Goal: Task Accomplishment & Management: Complete application form

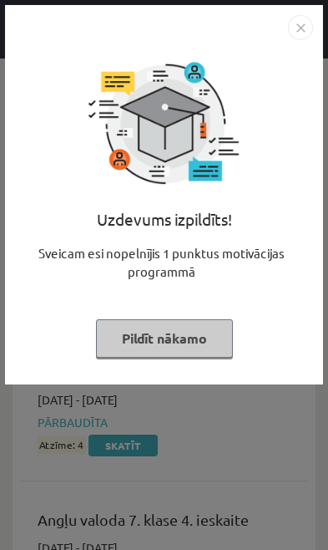
click at [142, 339] on button "Pildīt nākamo" at bounding box center [164, 338] width 137 height 38
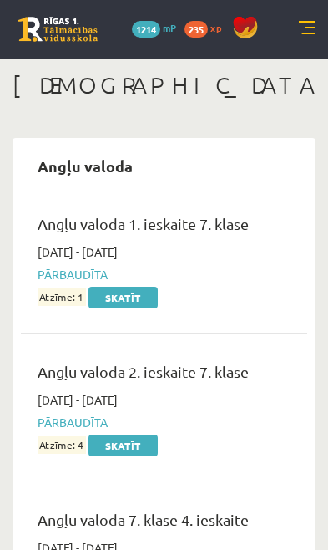
click at [311, 17] on div "0 Dāvanas 1214 mP 235 xp" at bounding box center [164, 29] width 328 height 59
click at [300, 29] on link at bounding box center [307, 29] width 17 height 17
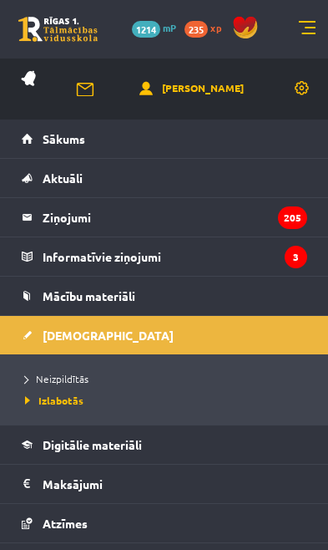
click at [237, 380] on link "Neizpildītās" at bounding box center [168, 378] width 287 height 15
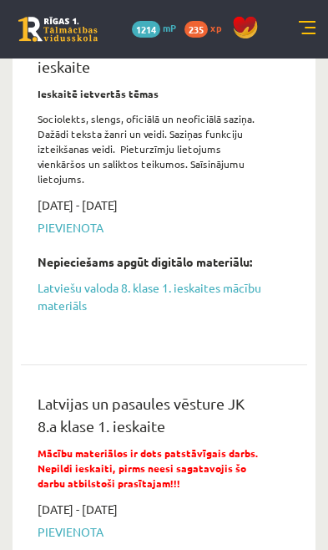
scroll to position [586, 0]
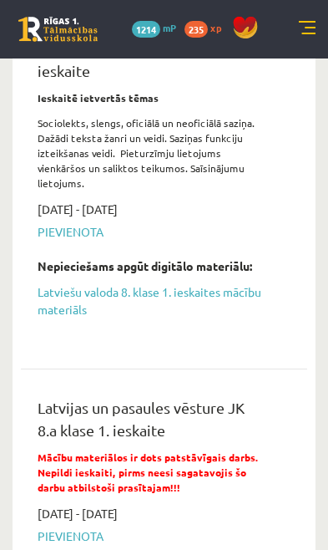
click at [246, 283] on link "Latviešu valoda 8. klase 1. ieskaites mācību materiāls" at bounding box center [152, 300] width 228 height 35
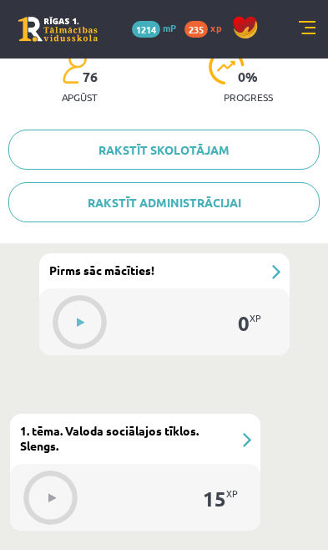
scroll to position [519, 0]
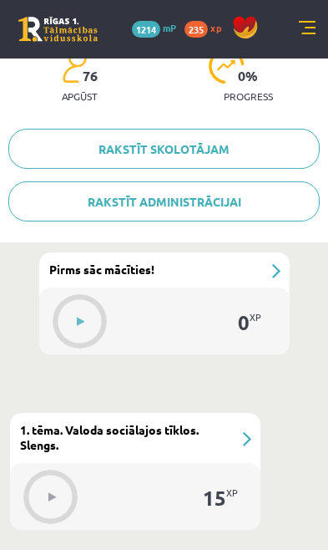
click at [89, 317] on button at bounding box center [81, 322] width 38 height 38
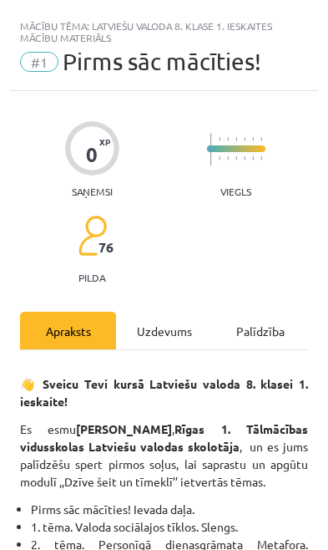
click at [187, 324] on div "Uzdevums" at bounding box center [164, 331] width 96 height 38
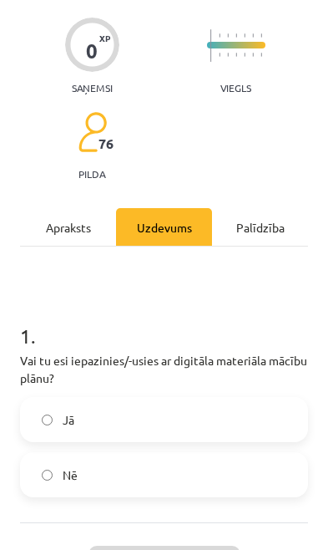
scroll to position [109, 0]
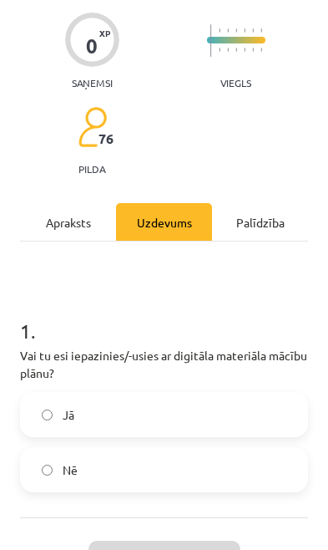
click at [175, 413] on label "Jā" at bounding box center [164, 415] width 285 height 42
click at [170, 463] on label "Nē" at bounding box center [164, 470] width 285 height 42
click at [165, 549] on button "Iesniegt" at bounding box center [165, 559] width 152 height 37
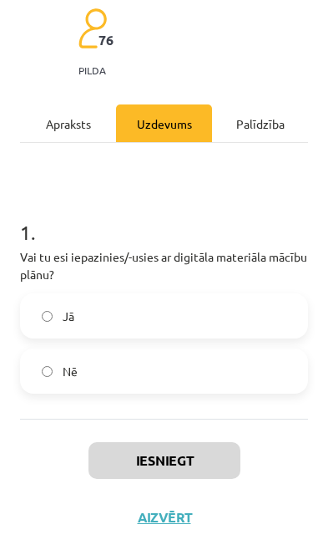
scroll to position [206, 0]
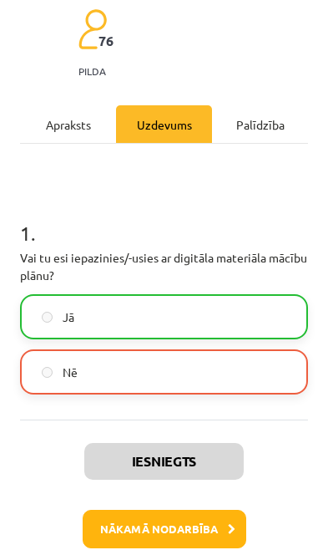
click at [179, 537] on button "Nākamā nodarbība" at bounding box center [165, 529] width 164 height 38
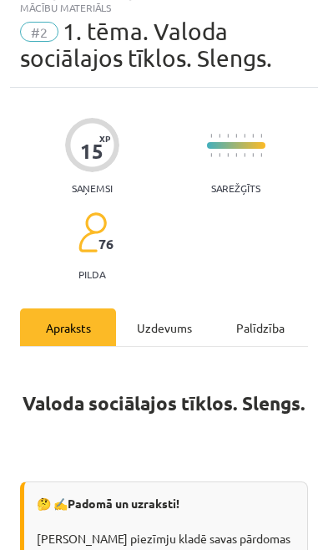
scroll to position [10, 0]
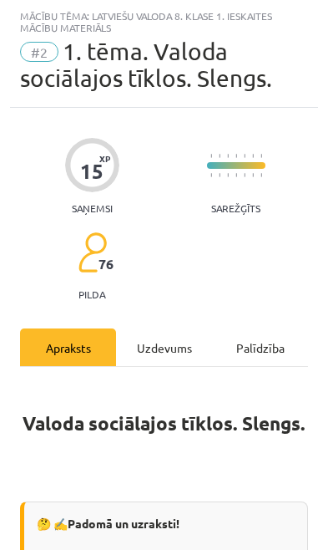
click at [178, 352] on div "Uzdevums" at bounding box center [164, 347] width 96 height 38
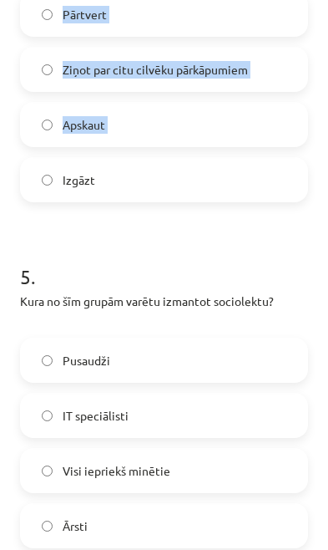
scroll to position [1576, 0]
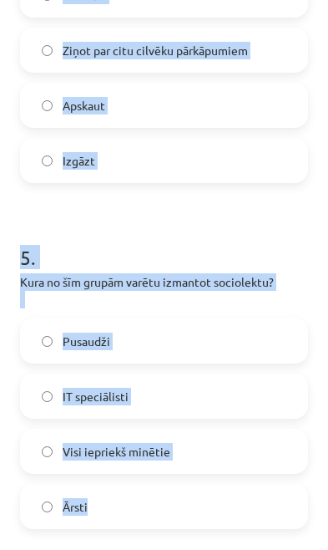
copy form "1 . Kas ir slengs? Vecmodīga un arhaiska valoda Oficiāla un standarta valoda Zi…"
click at [200, 524] on label "Ārsti" at bounding box center [164, 507] width 285 height 42
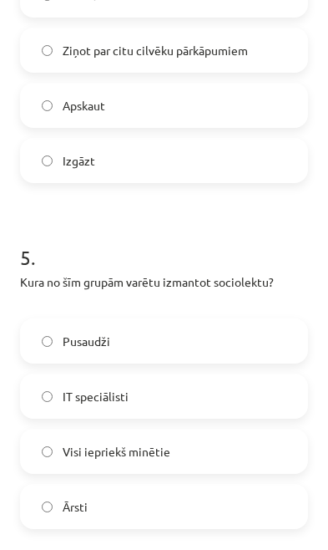
click at [196, 451] on label "Visi iepriekš minētie" at bounding box center [164, 451] width 285 height 42
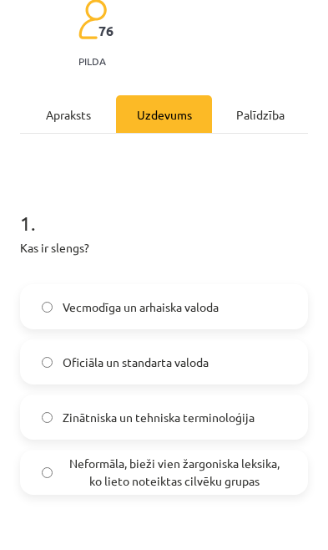
scroll to position [243, 0]
click at [238, 471] on span "Neformāla, bieži vien žargoniska leksika, ko lieto noteiktas cilvēku grupas" at bounding box center [175, 472] width 224 height 35
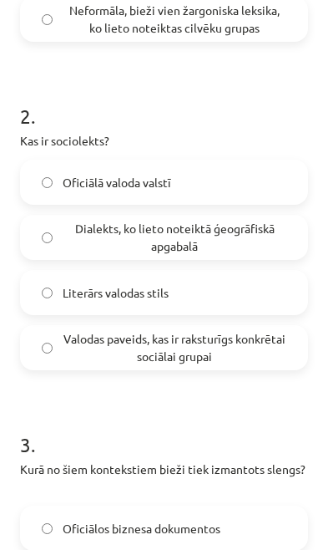
scroll to position [698, 0]
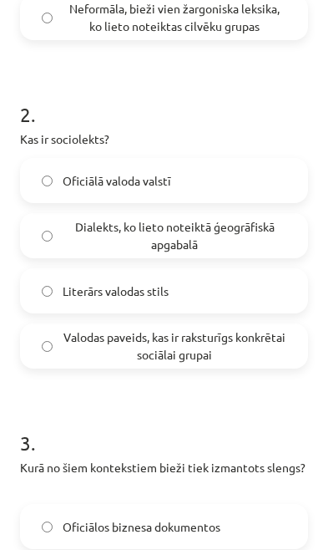
click at [219, 350] on span "Valodas paveids, kas ir raksturīgs konkrētai sociālai grupai" at bounding box center [175, 345] width 224 height 35
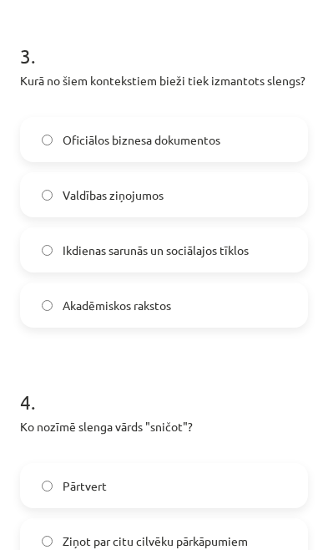
scroll to position [1091, 0]
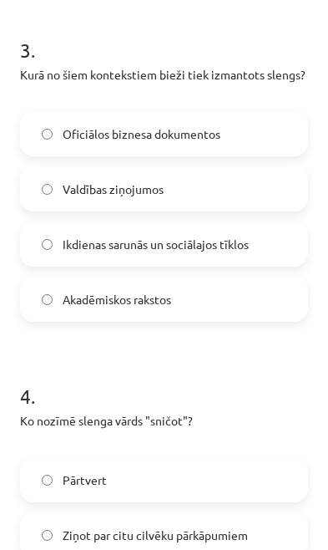
click at [260, 248] on label "Ikdienas sarunās un sociālajos tīklos" at bounding box center [164, 244] width 285 height 42
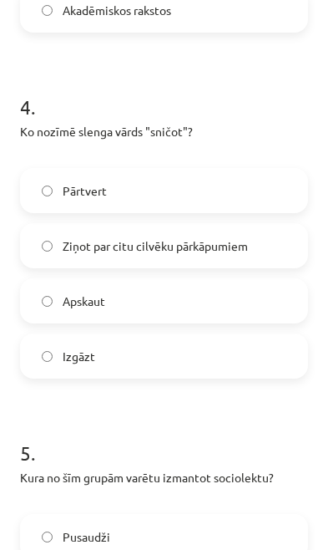
scroll to position [1383, 0]
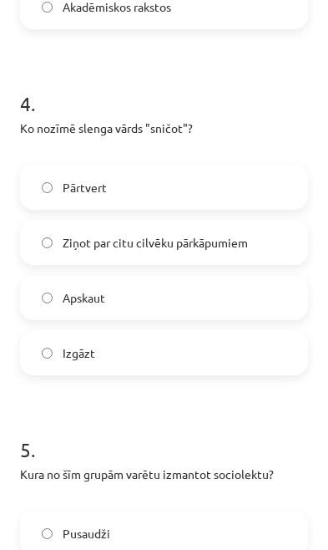
click at [267, 247] on label "Ziņot par citu cilvēku pārkāpumiem" at bounding box center [164, 242] width 285 height 42
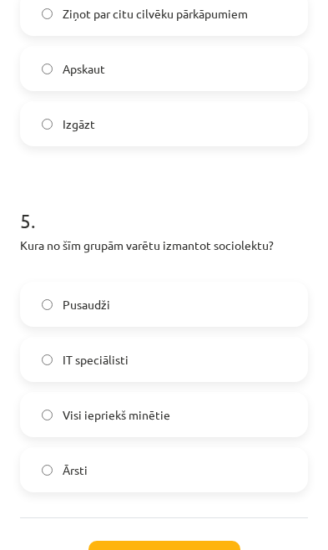
scroll to position [1662, 0]
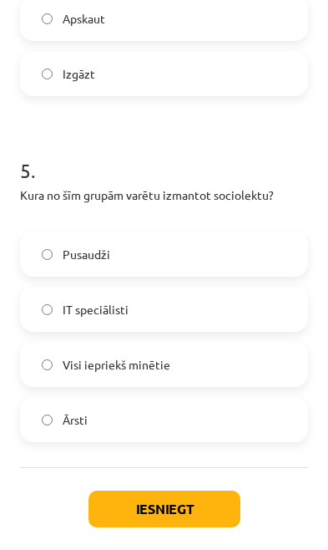
click at [191, 509] on button "Iesniegt" at bounding box center [165, 509] width 152 height 37
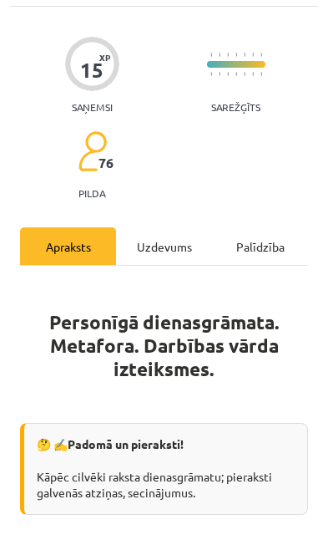
scroll to position [10, 0]
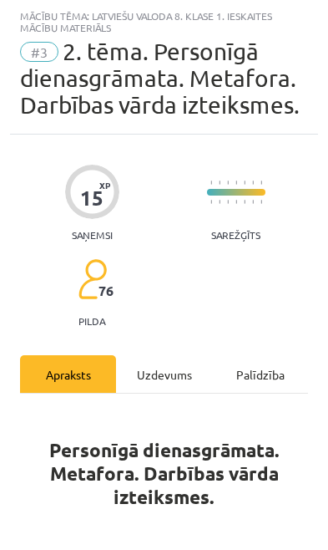
click at [182, 383] on div "Uzdevums" at bounding box center [164, 374] width 96 height 38
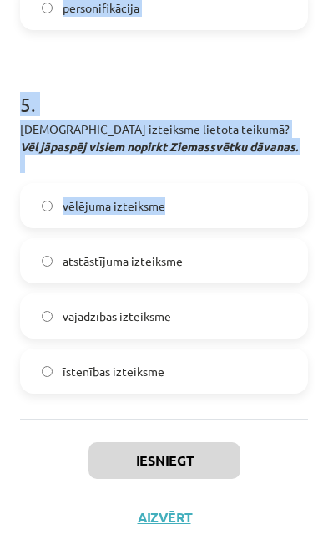
scroll to position [1807, 0]
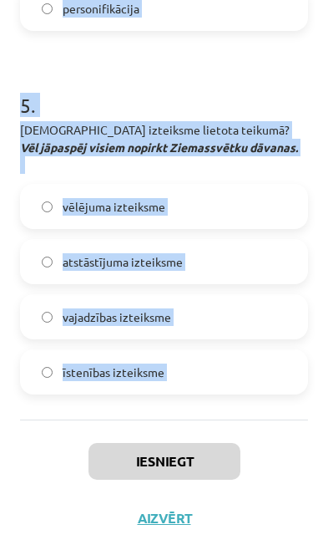
copy form "1 . Kas ir dienasgrāmata? Oficiāls dokuments Zinātniska publikācija Avīze Perso…"
click at [283, 527] on div "Iesniegt Aizvērt" at bounding box center [164, 510] width 288 height 181
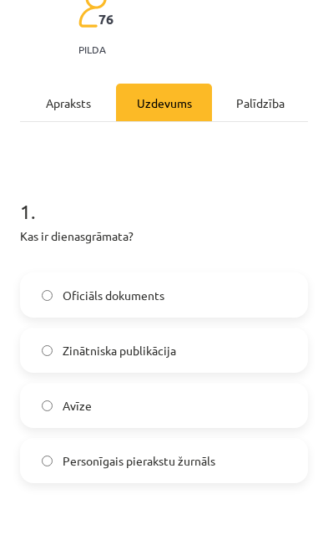
scroll to position [282, 0]
click at [192, 461] on span "Personīgais pierakstu žurnāls" at bounding box center [139, 461] width 153 height 18
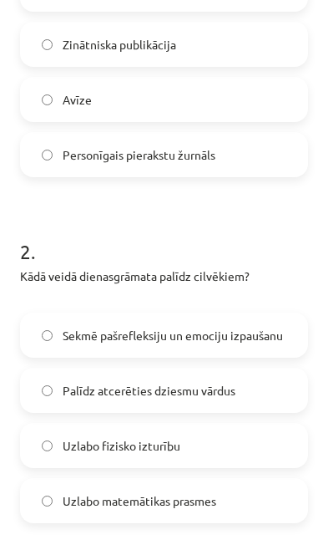
click at [242, 334] on span "Sekmē pašrefleksiju un emociju izpaušanu" at bounding box center [173, 336] width 221 height 18
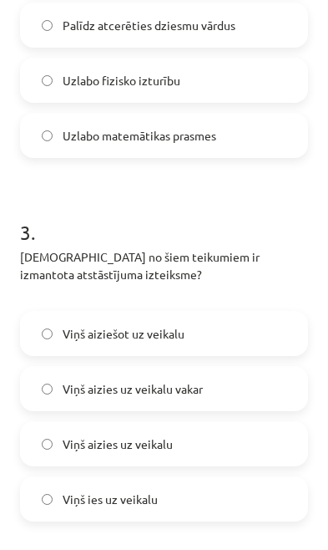
scroll to position [965, 0]
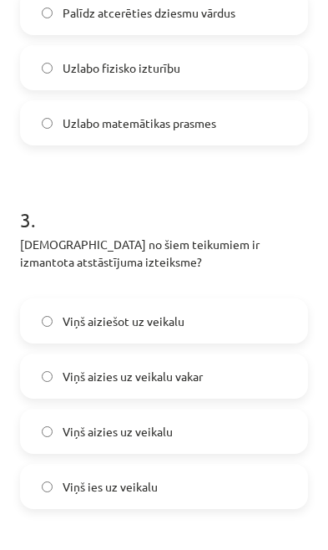
click at [243, 321] on label "Viņš aiziešot uz veikalu" at bounding box center [164, 321] width 285 height 42
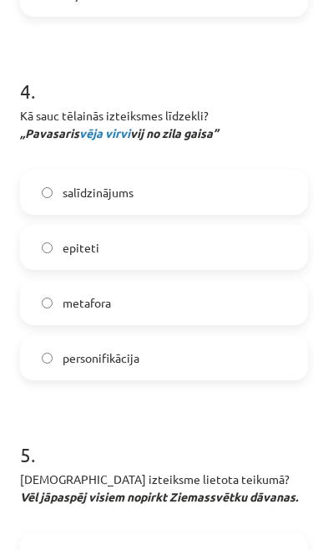
scroll to position [1464, 0]
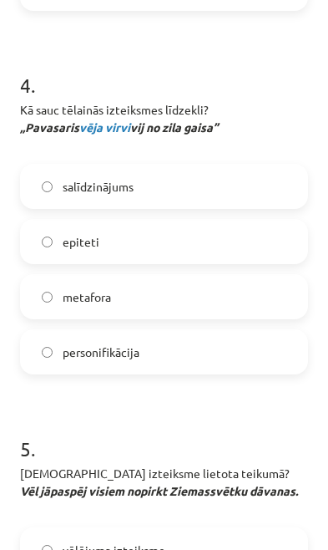
click at [245, 299] on label "metafora" at bounding box center [164, 297] width 285 height 42
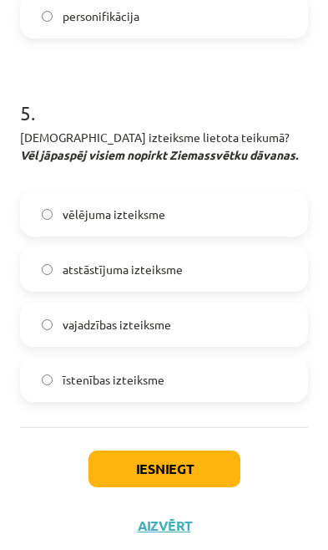
scroll to position [1804, 0]
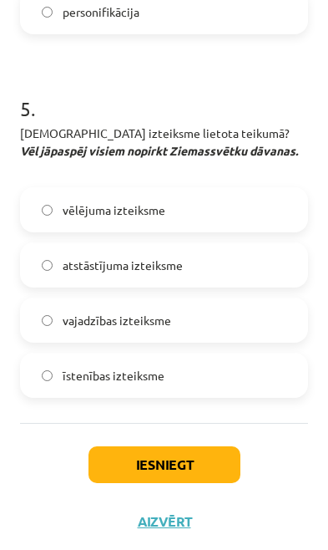
click at [245, 314] on label "vajadzības izteiksme" at bounding box center [164, 320] width 285 height 42
click at [183, 473] on button "Iesniegt" at bounding box center [165, 464] width 152 height 37
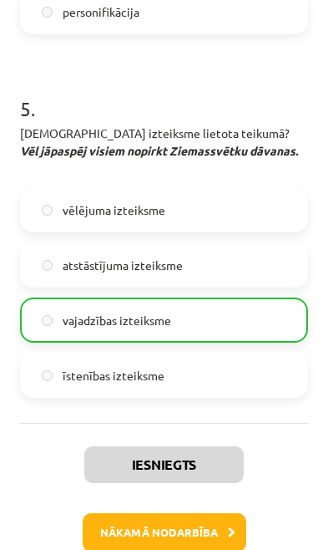
click at [186, 547] on button "Nākamā nodarbība" at bounding box center [165, 532] width 164 height 38
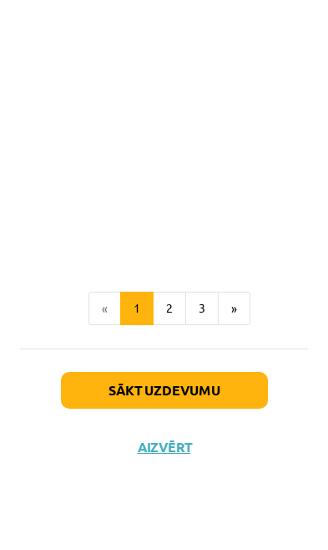
scroll to position [1087, 0]
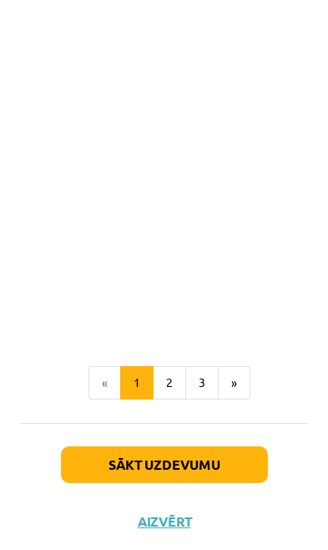
click at [211, 466] on button "Sākt uzdevumu" at bounding box center [164, 464] width 207 height 37
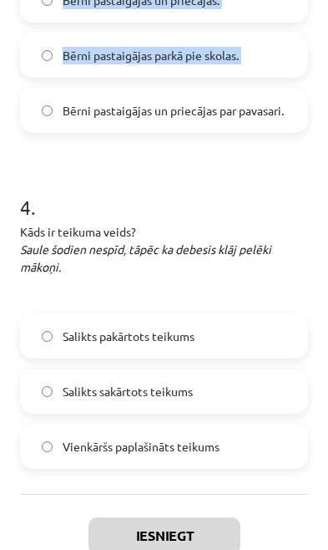
scroll to position [1194, 0]
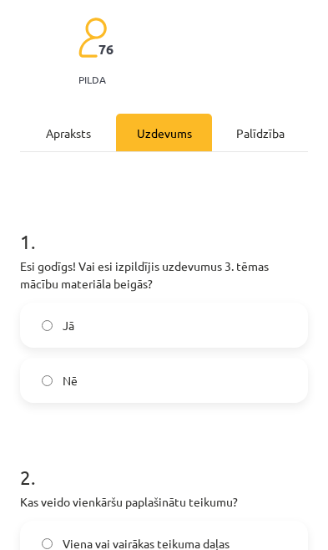
scroll to position [332, 0]
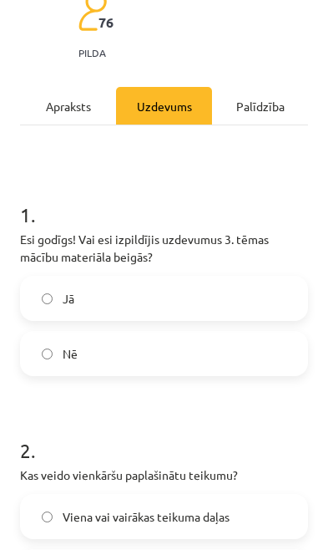
click at [161, 360] on label "Nē" at bounding box center [164, 354] width 285 height 42
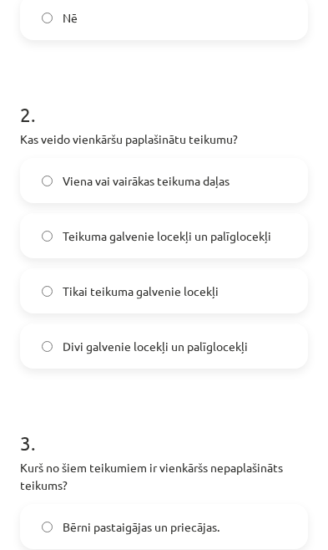
scroll to position [676, 0]
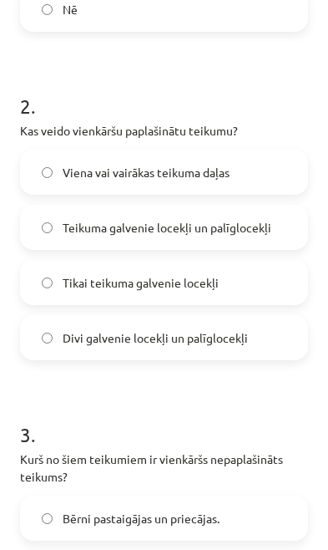
click at [242, 232] on span "Teikuma galvenie locekļi un palīglocekļi" at bounding box center [167, 228] width 209 height 18
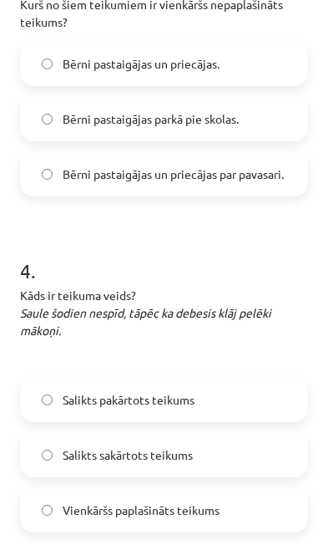
scroll to position [1134, 0]
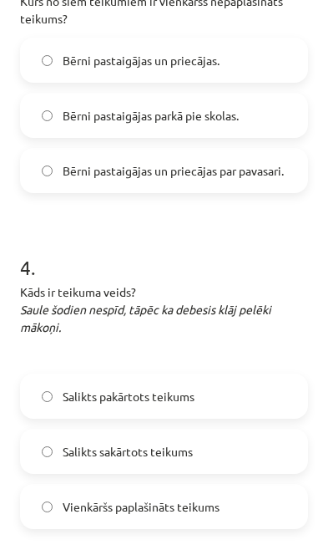
click at [268, 64] on label "Bērni pastaigājas un priecājas." at bounding box center [164, 60] width 285 height 42
click at [227, 395] on label "Salikts pakārtots teikums" at bounding box center [164, 396] width 285 height 42
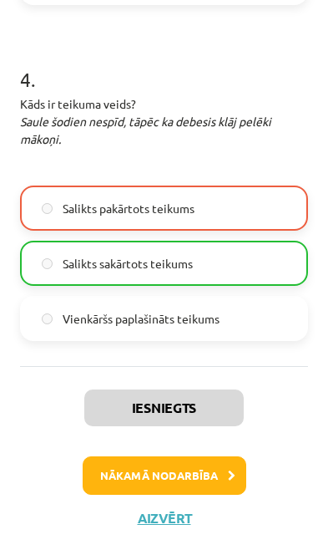
scroll to position [1321, 0]
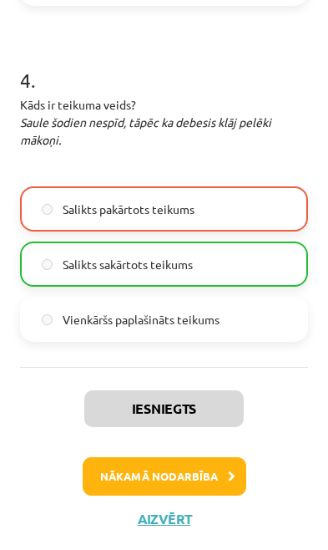
click at [162, 475] on button "Nākamā nodarbība" at bounding box center [165, 476] width 164 height 38
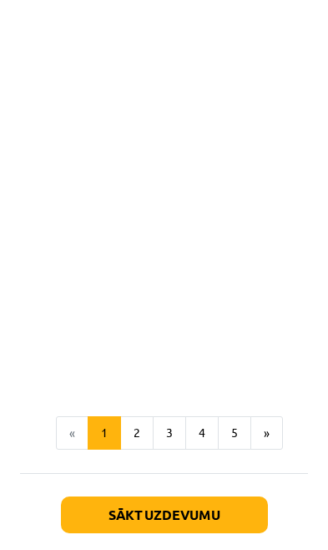
click at [155, 496] on button "Sākt uzdevumu" at bounding box center [164, 514] width 207 height 37
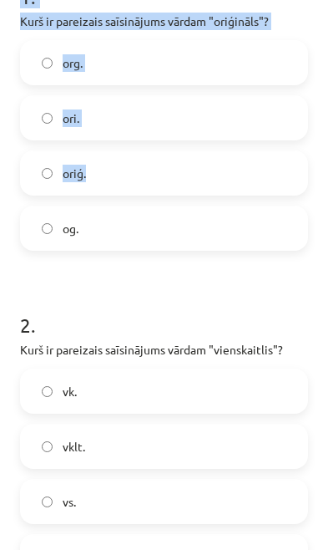
scroll to position [523, 0]
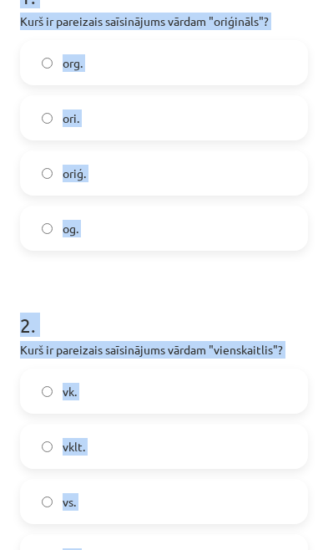
click at [74, 549] on div "1 . Kurš ir pareizais saīsinājums vārdam "oriģināls"? org. ori. oriģ. og. 2 . K…" at bounding box center [164, 255] width 288 height 697
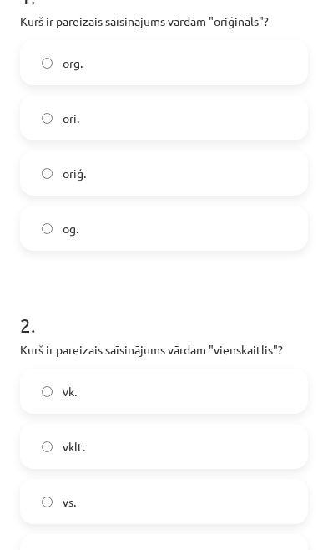
click at [139, 536] on label "vsk." at bounding box center [164, 557] width 285 height 42
click at [236, 152] on label "oriģ." at bounding box center [164, 173] width 285 height 42
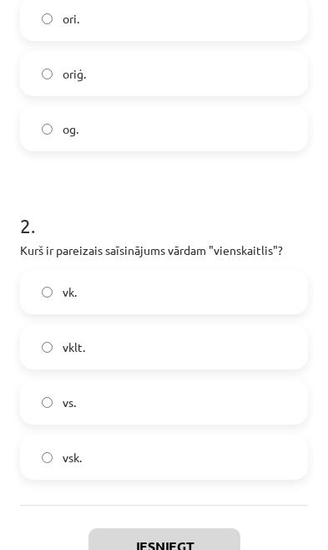
scroll to position [635, 0]
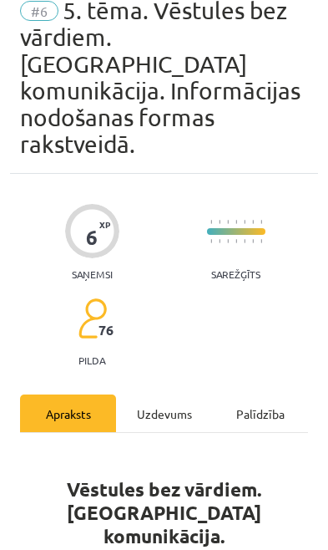
scroll to position [10, 0]
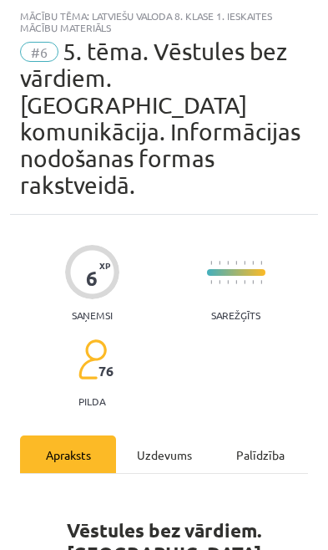
click at [158, 435] on div "Uzdevums" at bounding box center [164, 454] width 96 height 38
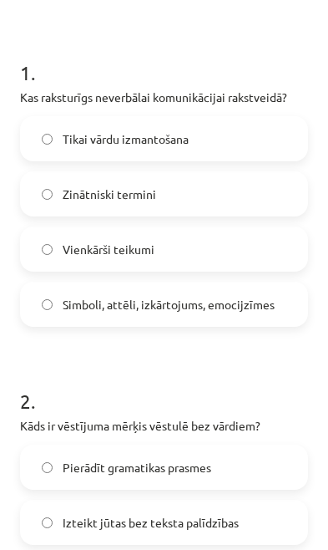
scroll to position [502, 0]
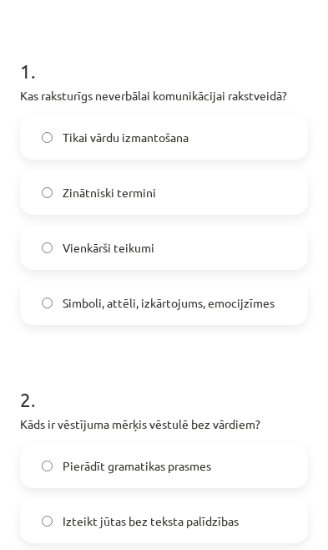
click at [64, 53] on h1 "1 ." at bounding box center [164, 56] width 288 height 52
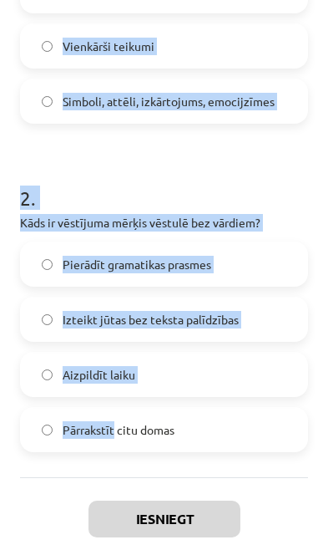
scroll to position [710, 0]
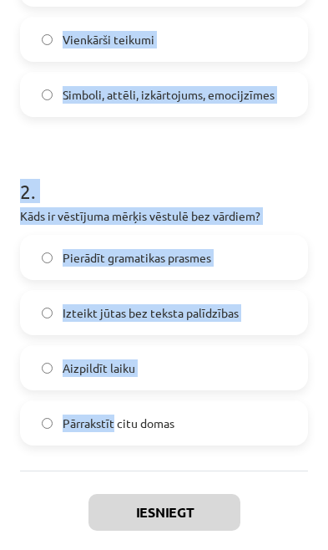
copy form "1 . Kas raksturīgs neverbālai komunikācijai rakstveidā? Tikai vārdu izmantošana…"
click at [61, 491] on div "Iesniegt Aizvērt" at bounding box center [164, 561] width 288 height 181
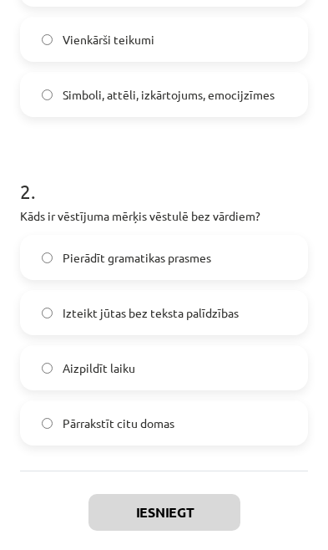
click at [243, 292] on label "Izteikt jūtas bez teksta palīdzības" at bounding box center [164, 313] width 285 height 42
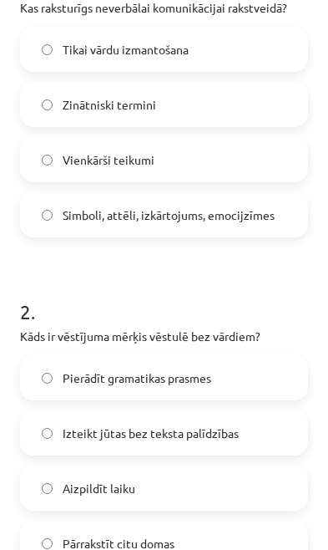
scroll to position [558, 0]
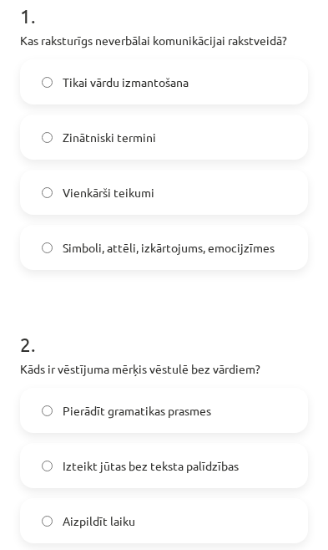
click at [246, 227] on label "Simboli, attēli, izkārtojums, emocijzīmes" at bounding box center [164, 248] width 285 height 42
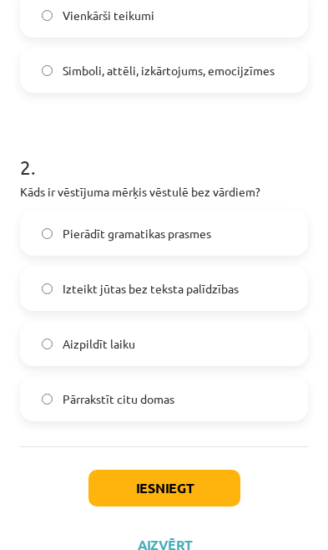
scroll to position [735, 0]
click at [171, 470] on button "Iesniegt" at bounding box center [165, 488] width 152 height 37
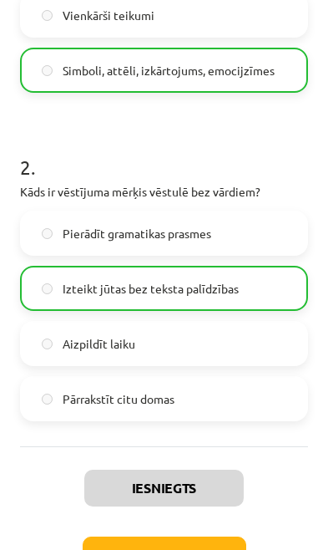
click at [175, 537] on button "Nākamā nodarbība" at bounding box center [165, 556] width 164 height 38
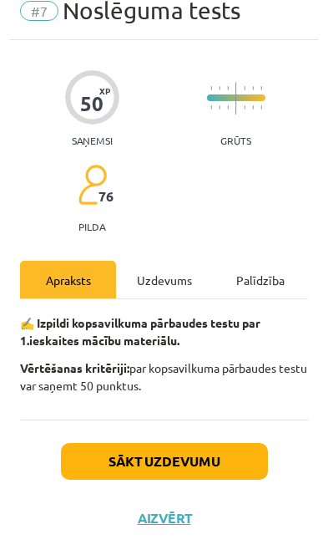
click at [171, 287] on div "Uzdevums" at bounding box center [164, 280] width 96 height 38
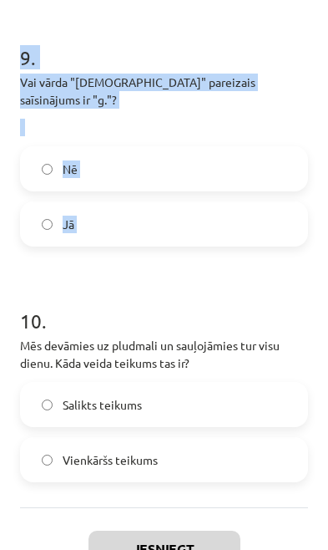
scroll to position [2316, 0]
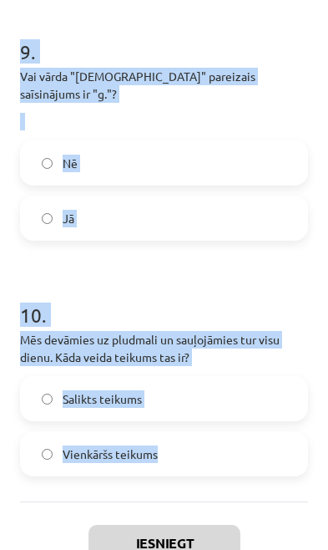
copy form "1 . Vai frāze "runāt pa tālruni" ir piemērs slengam? Nē Jā 2 . Kurā teikumā ir …"
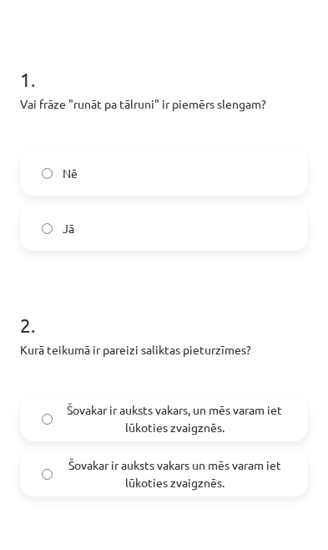
scroll to position [340, 0]
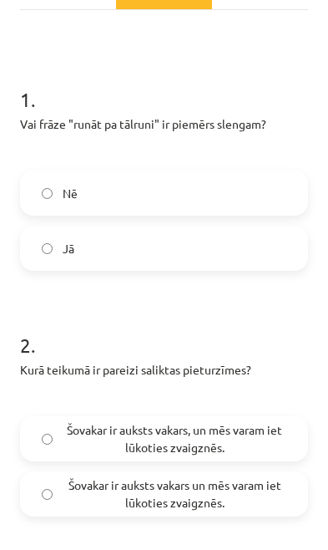
click at [248, 198] on label "Nē" at bounding box center [164, 193] width 285 height 42
click at [230, 434] on span "Šovakar ir auksts vakars, un mēs varam iet lūkoties zvaigznēs." at bounding box center [175, 438] width 224 height 35
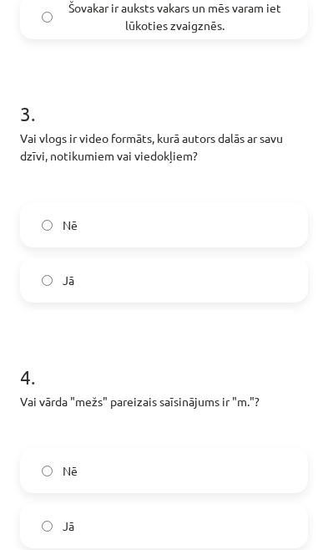
scroll to position [823, 0]
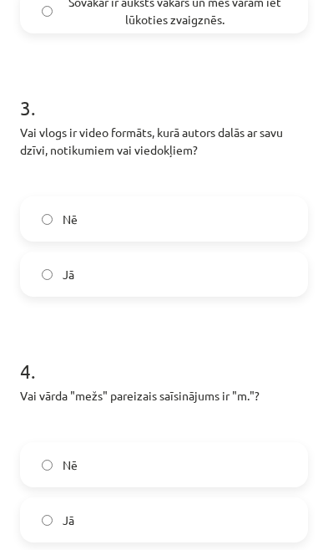
click at [253, 266] on label "Jā" at bounding box center [164, 274] width 285 height 42
click at [196, 463] on label "Nē" at bounding box center [164, 465] width 285 height 42
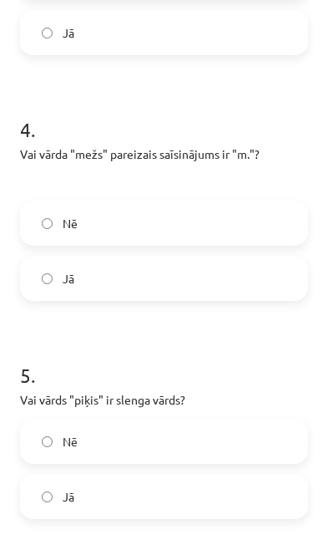
click at [172, 512] on label "Jā" at bounding box center [164, 497] width 285 height 42
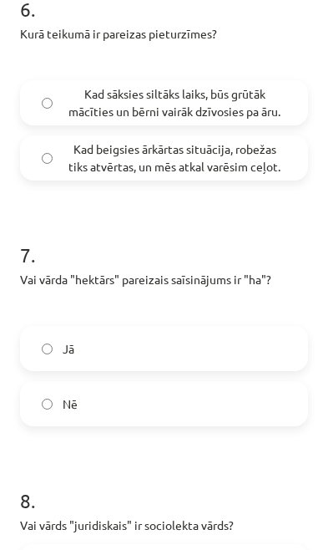
scroll to position [1650, 0]
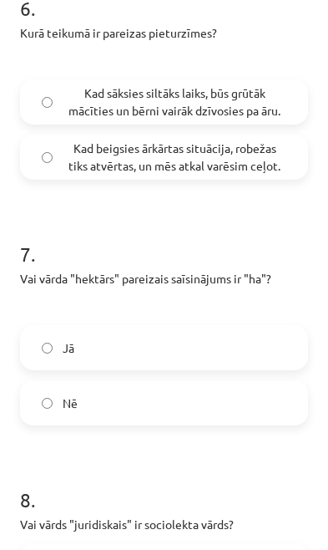
click at [268, 110] on span "Kad sāksies siltāks laiks, būs grūtāk mācīties un bērni vairāk dzīvosies pa āru." at bounding box center [175, 101] width 224 height 35
click at [219, 351] on label "Jā" at bounding box center [164, 348] width 285 height 42
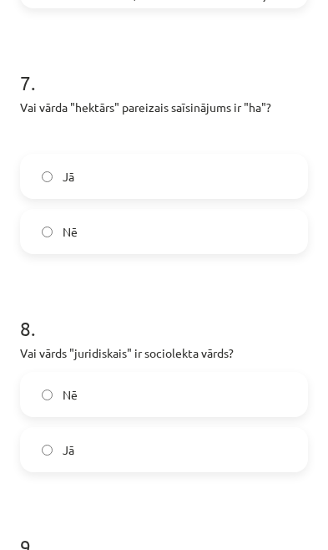
click at [189, 463] on label "Jā" at bounding box center [164, 450] width 285 height 42
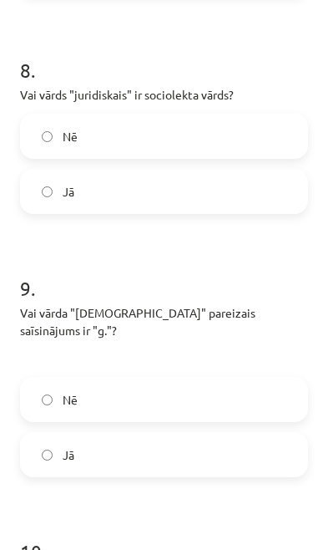
click at [205, 400] on label "Nē" at bounding box center [164, 400] width 285 height 42
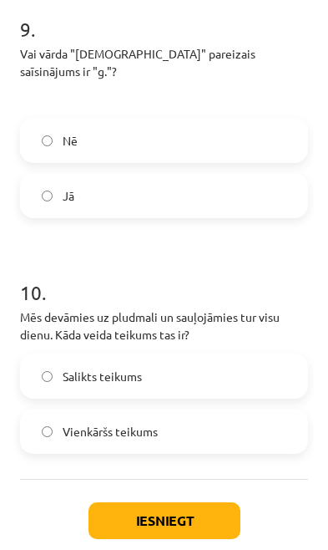
scroll to position [2340, 0]
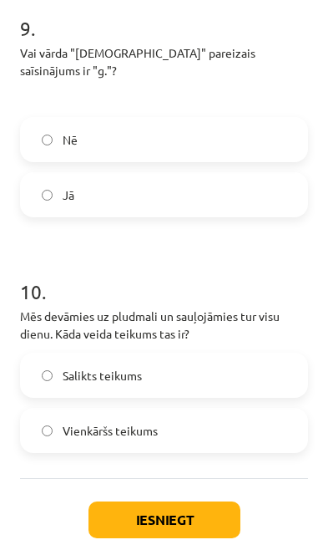
click at [219, 364] on label "Salikts teikums" at bounding box center [164, 375] width 285 height 42
click at [124, 503] on button "Iesniegt" at bounding box center [165, 520] width 152 height 37
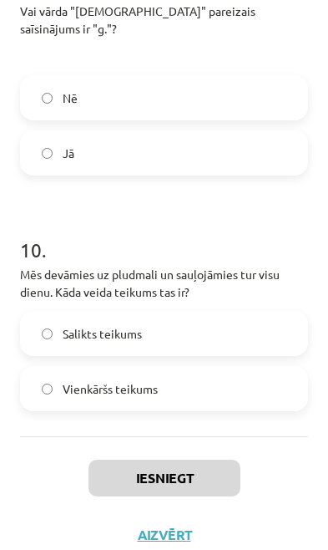
scroll to position [2380, 0]
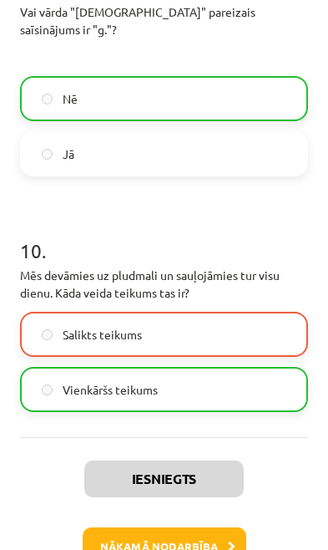
click at [181, 527] on button "Nākamā nodarbība" at bounding box center [165, 546] width 164 height 38
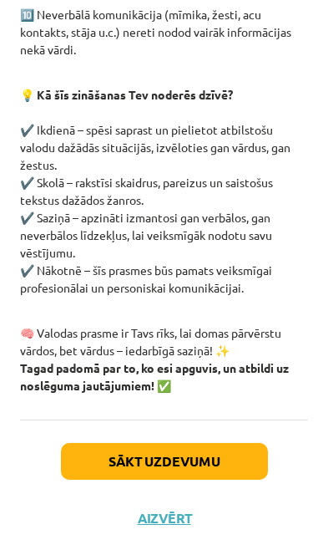
click at [178, 467] on button "Sākt uzdevumu" at bounding box center [164, 461] width 207 height 37
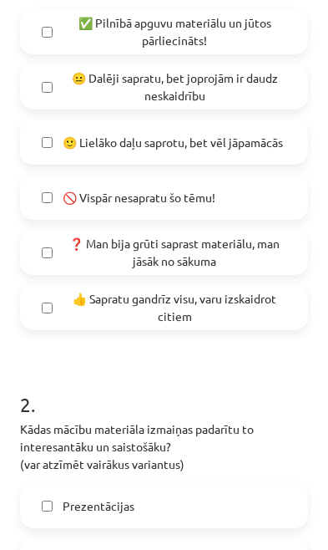
click at [221, 304] on span "👍 Sapratu gandrīz visu, varu izskaidrot citiem" at bounding box center [175, 307] width 224 height 35
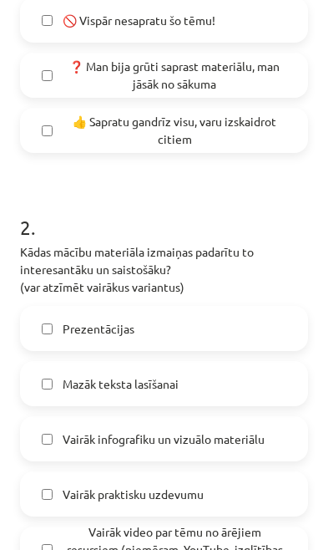
click at [198, 384] on label "Mazāk teksta lasīšanai" at bounding box center [164, 384] width 285 height 42
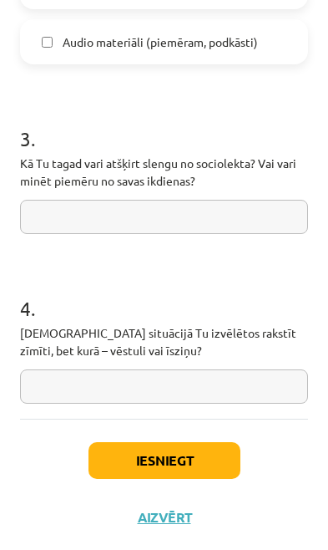
scroll to position [1489, 0]
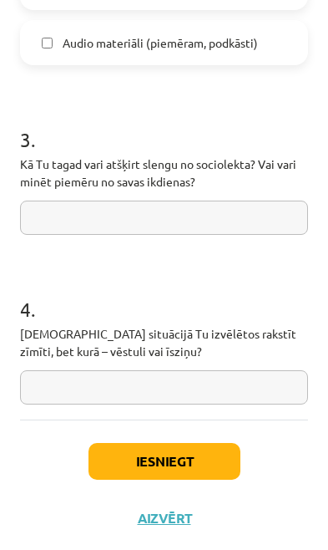
click at [189, 459] on button "Iesniegt" at bounding box center [165, 461] width 152 height 37
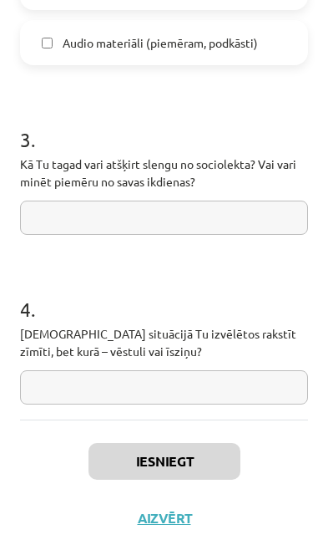
click at [201, 461] on button "Iesniegt" at bounding box center [165, 461] width 152 height 37
click at [203, 463] on button "Iesniegt" at bounding box center [165, 461] width 152 height 37
click at [198, 462] on button "Iesniegt" at bounding box center [165, 461] width 152 height 37
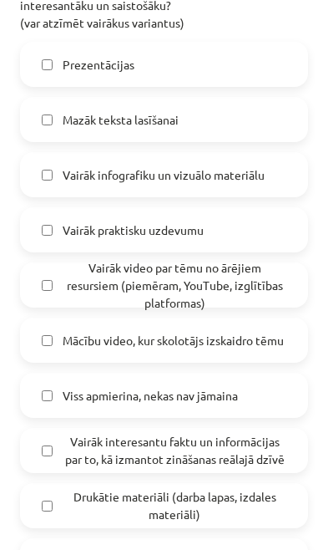
click at [194, 469] on label "Vairāk interesantu faktu un informācijas par to, kā izmantot zināšanas reālajā …" at bounding box center [164, 451] width 285 height 42
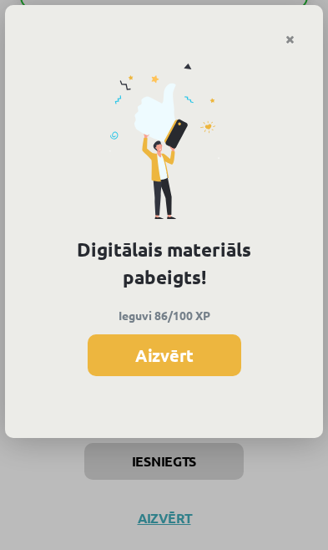
click at [201, 461] on div "Digitālais materiāls pabeigts! Ieguvi 86/100 XP Aizvērt" at bounding box center [164, 275] width 328 height 550
click at [211, 363] on button "Aizvērt" at bounding box center [165, 355] width 154 height 42
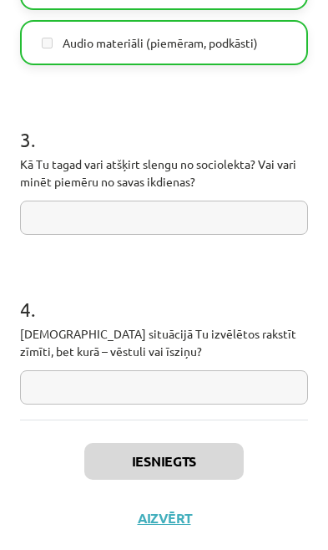
click at [178, 511] on button "Aizvērt" at bounding box center [165, 518] width 64 height 17
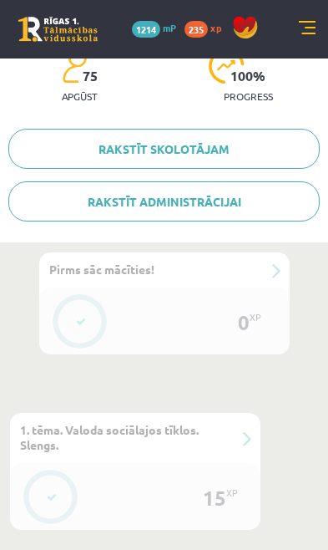
click at [303, 22] on link at bounding box center [307, 29] width 17 height 17
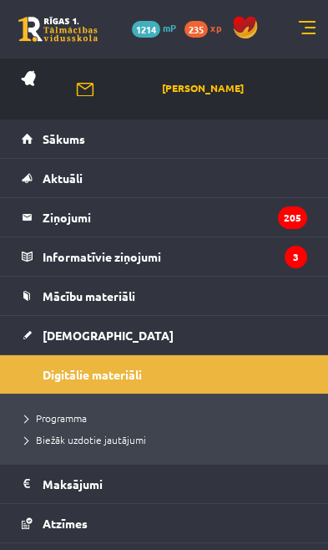
click at [160, 342] on link "[DEMOGRAPHIC_DATA]" at bounding box center [165, 335] width 286 height 38
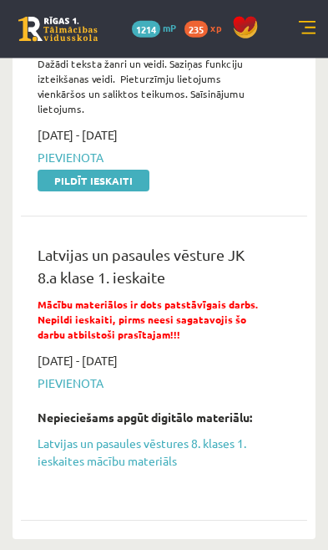
scroll to position [661, 0]
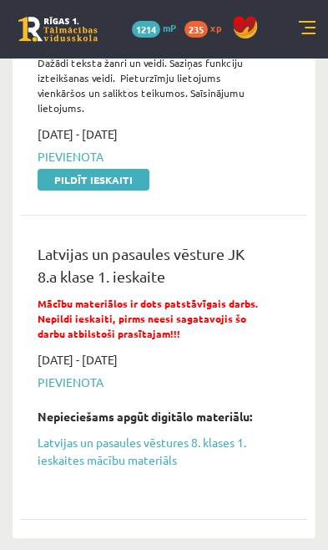
click at [184, 434] on link "Latvijas un pasaules vēstures 8. klases 1. ieskaites mācību materiāls" at bounding box center [152, 451] width 228 height 35
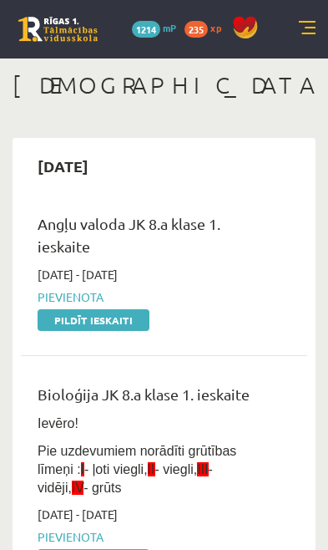
scroll to position [699, 0]
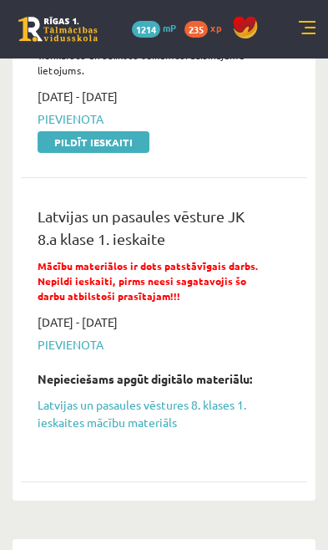
click at [88, 396] on link "Latvijas un pasaules vēstures 8. klases 1. ieskaites mācību materiāls" at bounding box center [152, 413] width 228 height 35
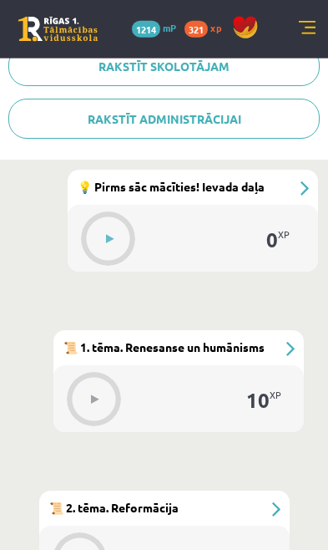
click at [115, 244] on button at bounding box center [109, 239] width 38 height 38
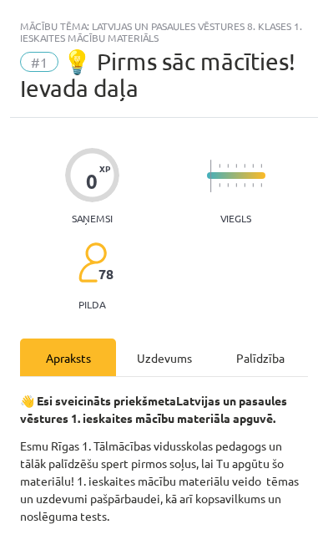
click at [181, 340] on div "Uzdevums" at bounding box center [164, 358] width 96 height 38
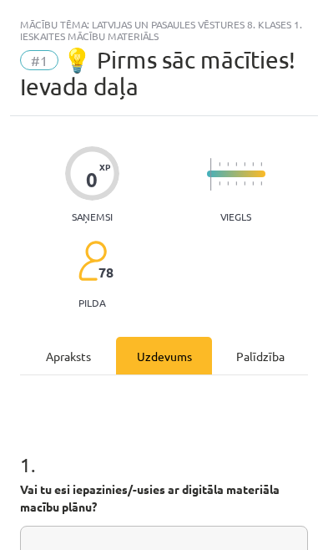
click at [165, 364] on div "Uzdevums" at bounding box center [164, 356] width 96 height 38
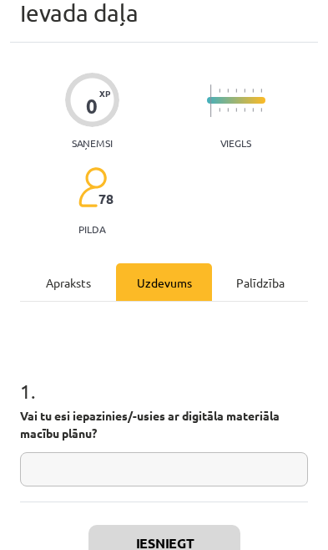
scroll to position [89, 0]
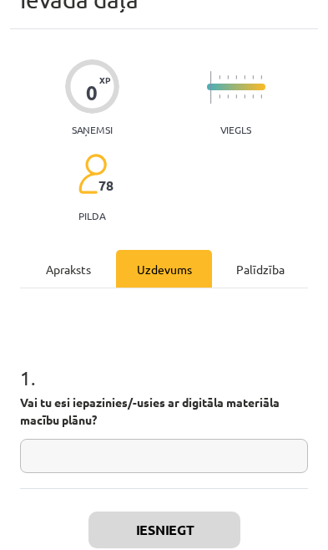
click at [165, 460] on input "text" at bounding box center [164, 456] width 288 height 34
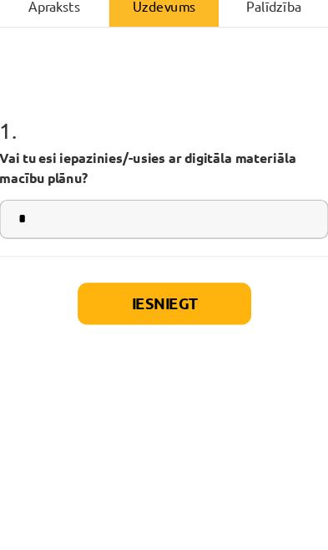
type input "*"
click at [175, 512] on button "Iesniegt" at bounding box center [165, 530] width 152 height 37
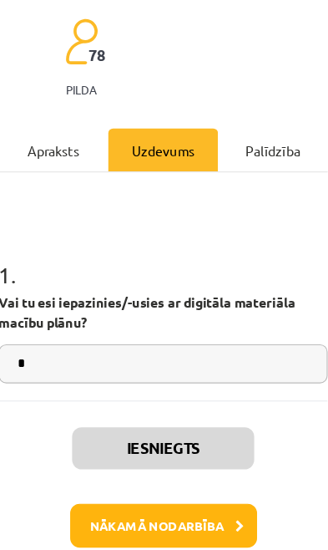
scroll to position [848, 0]
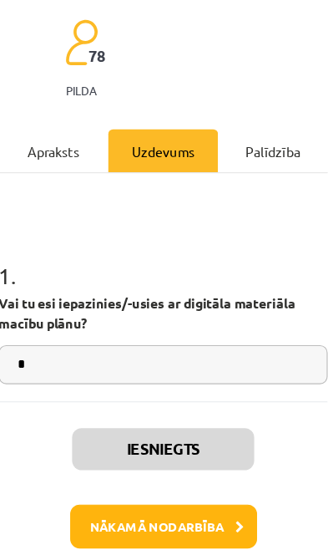
click at [160, 510] on button "Nākamā nodarbība" at bounding box center [165, 529] width 164 height 38
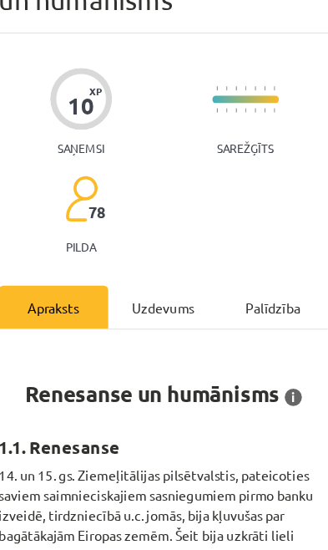
scroll to position [10, 0]
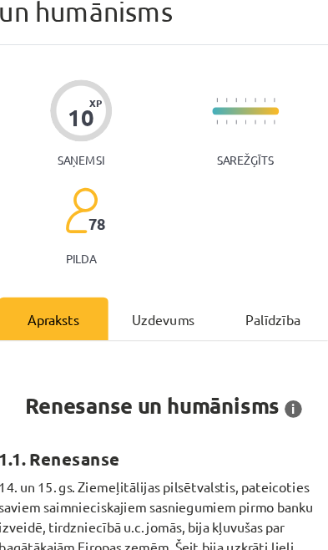
click at [151, 328] on div "Uzdevums" at bounding box center [164, 347] width 96 height 38
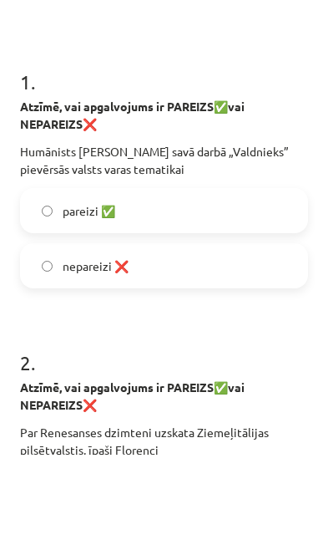
scroll to position [293, 0]
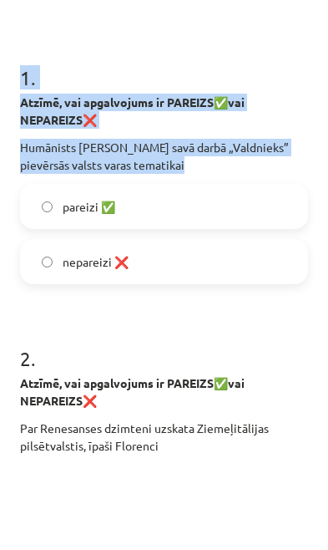
click at [173, 470] on p "Atzīmē, vai apgalvojums ir PAREIZS ✅ vai NEPAREIZS ❌" at bounding box center [164, 487] width 288 height 35
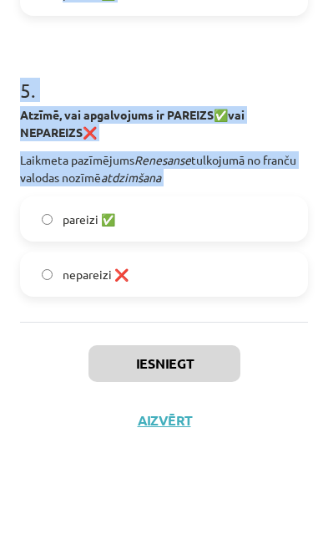
scroll to position [1437, 0]
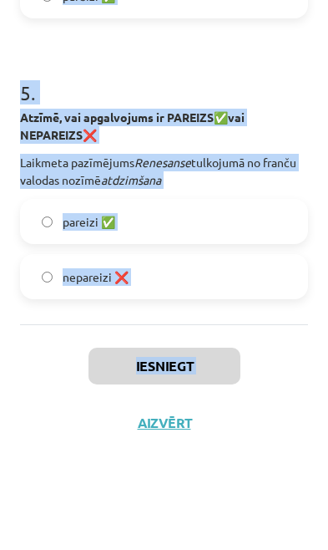
copy div "tematikai pareizi ✅ nepareizi ❌ 2 . Atzīmē, vai apgalvojums ir PAREIZS ✅ vai NE…"
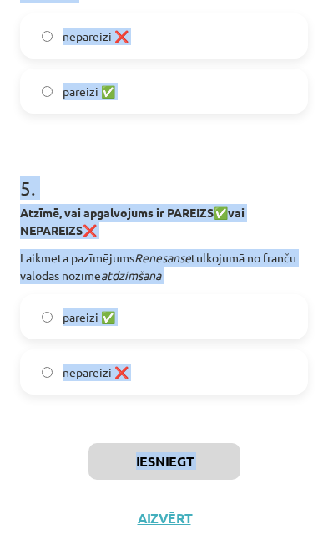
click at [63, 502] on div "Iesniegt Aizvērt" at bounding box center [164, 510] width 288 height 181
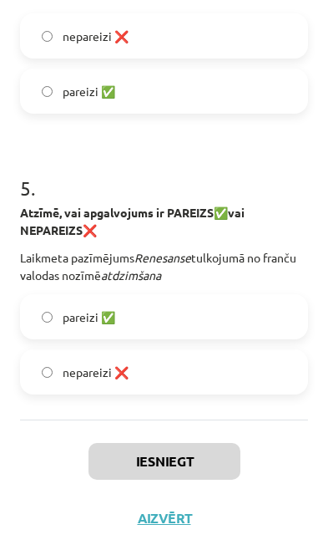
click at [152, 327] on label "pareizi ✅" at bounding box center [164, 317] width 285 height 42
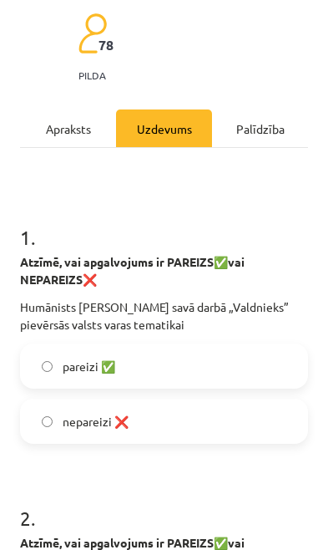
click at [159, 416] on label "nepareizi ❌" at bounding box center [164, 421] width 285 height 42
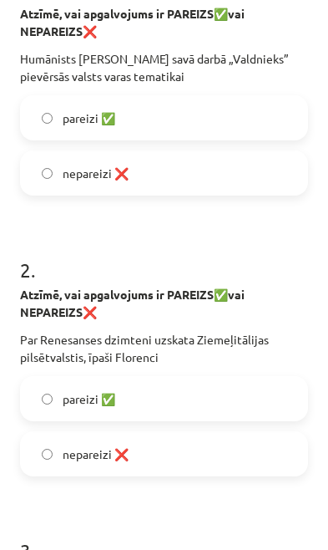
click at [175, 406] on label "pareizi ✅" at bounding box center [164, 399] width 285 height 42
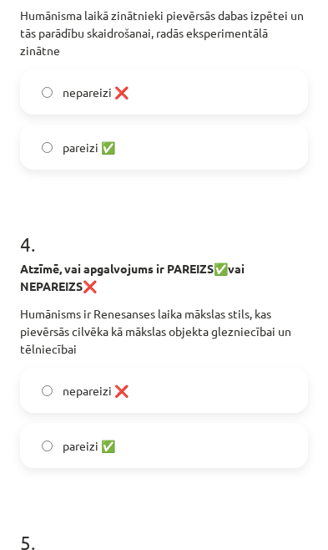
scroll to position [1083, 0]
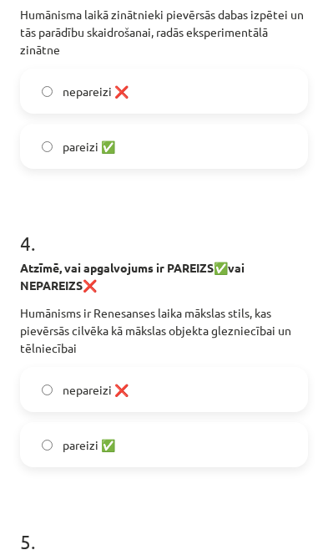
click at [256, 150] on label "pareizi ✅" at bounding box center [164, 146] width 285 height 42
click at [212, 390] on label "nepareizi ❌" at bounding box center [164, 390] width 285 height 42
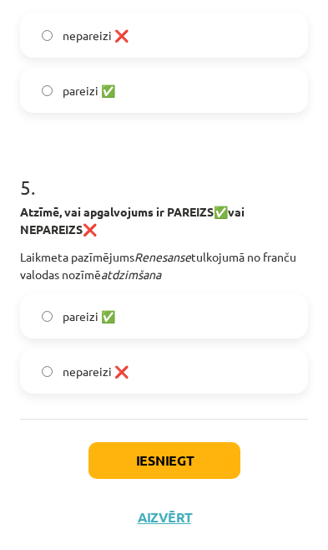
scroll to position [1437, 0]
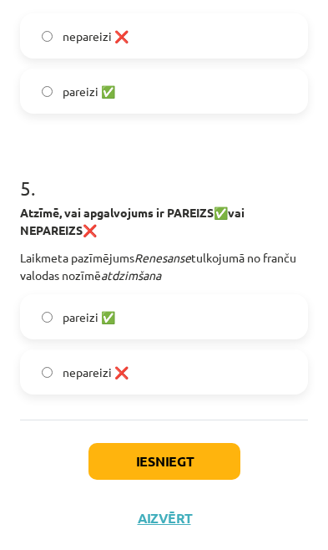
click at [191, 466] on button "Iesniegt" at bounding box center [165, 461] width 152 height 37
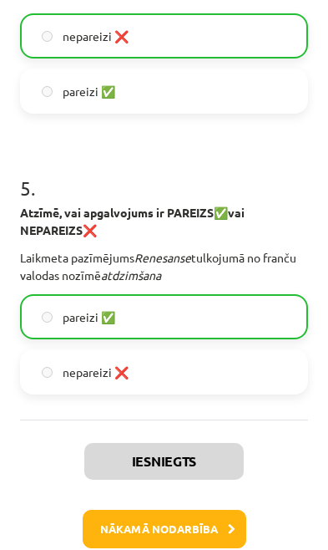
click at [170, 526] on button "Nākamā nodarbība" at bounding box center [165, 529] width 164 height 38
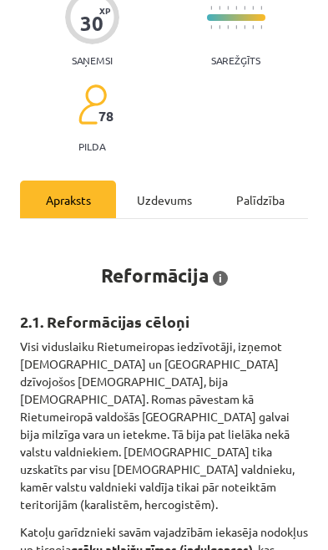
scroll to position [10, 0]
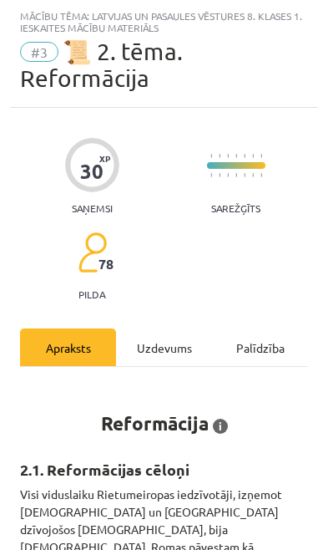
click at [176, 356] on div "Uzdevums" at bounding box center [164, 347] width 96 height 38
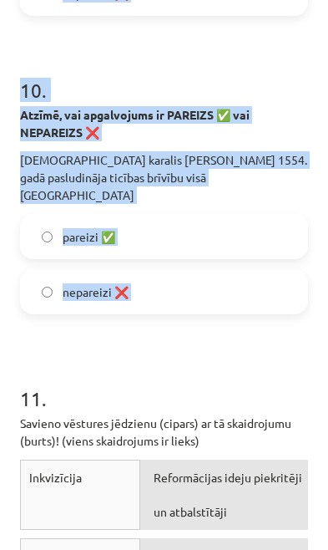
scroll to position [3281, 0]
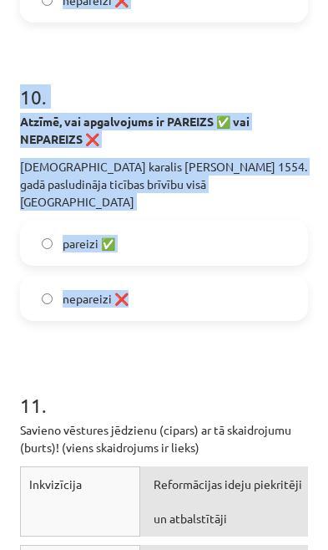
copy form "1 . Atzīmē, vai apgalvojums ir Reformācijas CĒLONIS vai SEKAS! Ar „c” apzīmē to…"
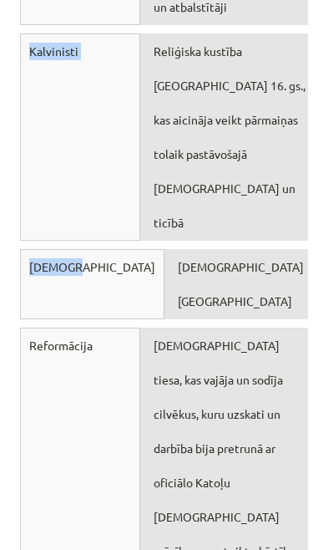
scroll to position [3793, 0]
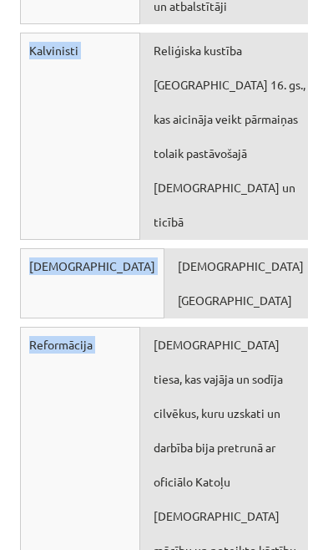
copy div "11 . Savieno vēstures jēdzienu (cipars) ar tā skaidrojumu (burts)! (viens skaid…"
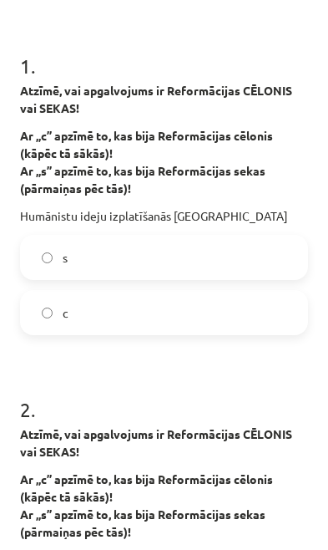
scroll to position [400, 0]
click at [255, 311] on label "с" at bounding box center [164, 313] width 285 height 42
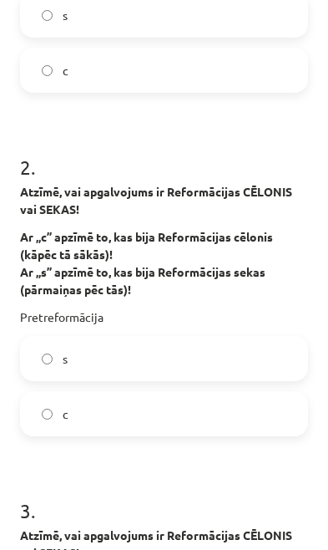
scroll to position [644, 0]
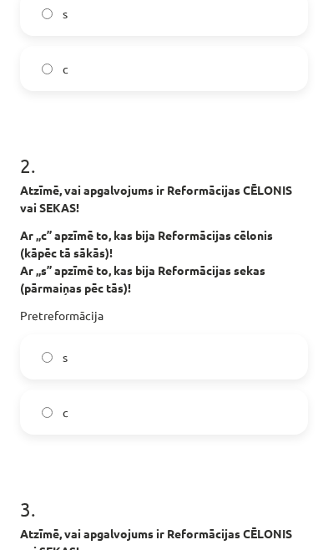
click at [223, 349] on label "s" at bounding box center [164, 357] width 285 height 42
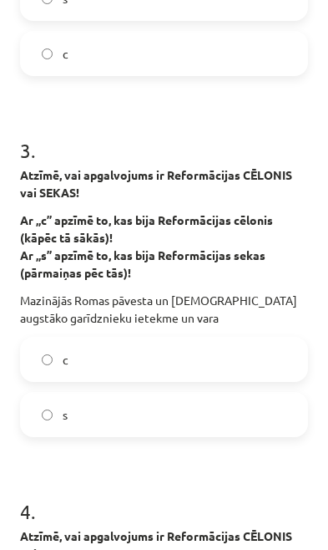
scroll to position [1007, 0]
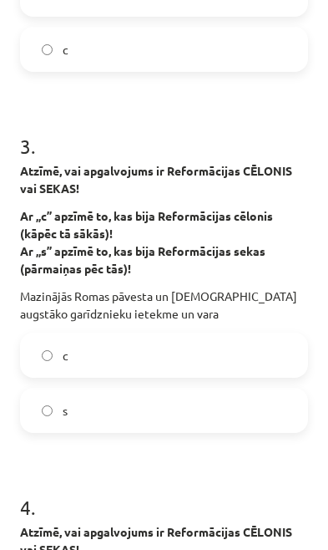
click at [221, 410] on label "s" at bounding box center [164, 411] width 285 height 42
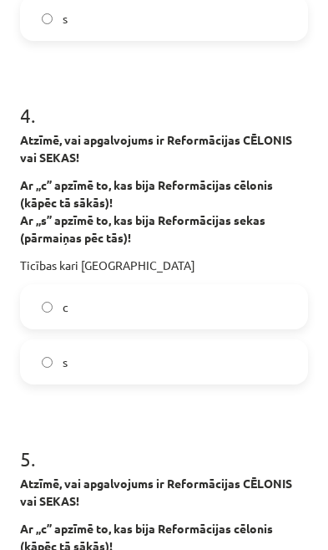
scroll to position [1400, 0]
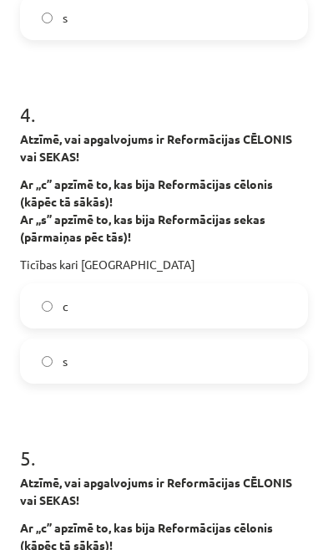
click at [209, 361] on label "s" at bounding box center [164, 361] width 285 height 42
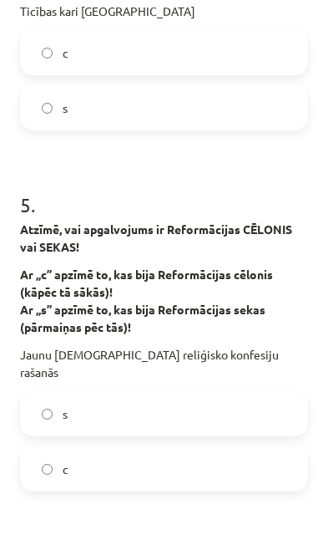
click at [191, 393] on label "s" at bounding box center [164, 414] width 285 height 42
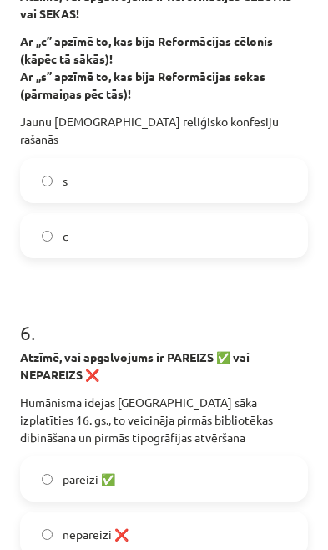
scroll to position [1886, 0]
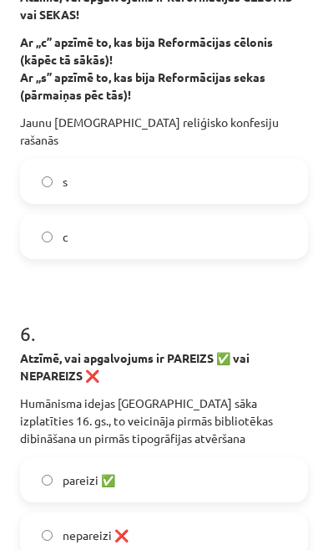
click at [211, 464] on label "pareizi ✅" at bounding box center [164, 480] width 285 height 42
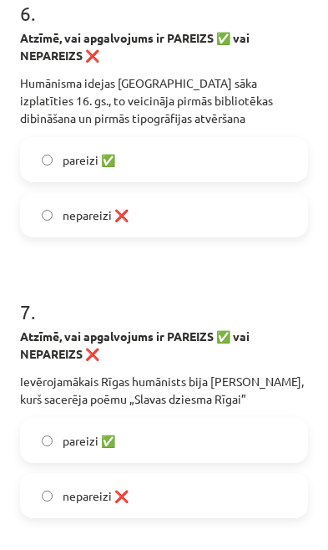
scroll to position [2206, 0]
click at [194, 476] on label "nepareizi ❌" at bounding box center [164, 496] width 285 height 42
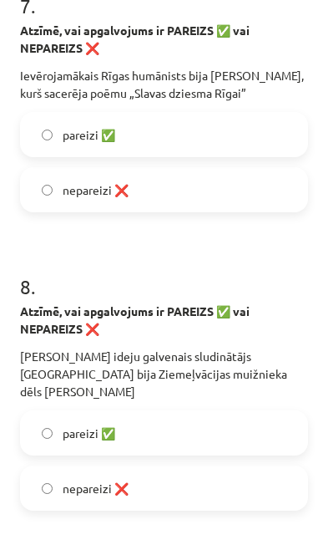
click at [211, 412] on label "pareizi ✅" at bounding box center [164, 433] width 285 height 42
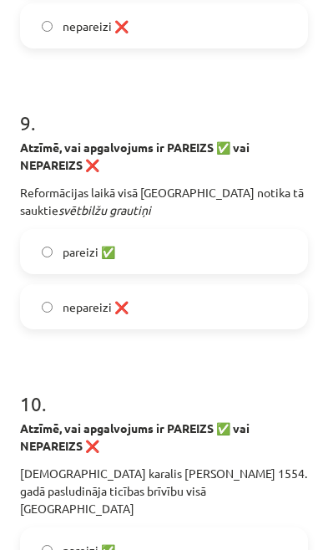
scroll to position [2974, 0]
click at [249, 286] on label "nepareizi ❌" at bounding box center [164, 307] width 285 height 42
click at [260, 231] on label "pareizi ✅" at bounding box center [164, 252] width 285 height 42
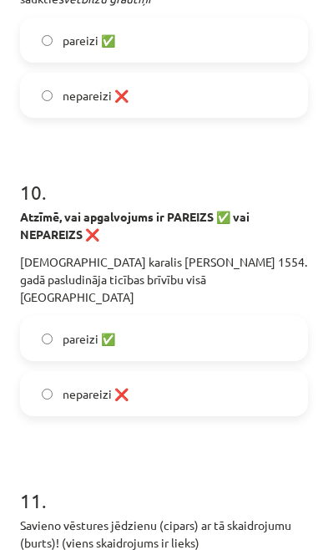
click at [209, 373] on label "nepareizi ❌" at bounding box center [164, 394] width 285 height 42
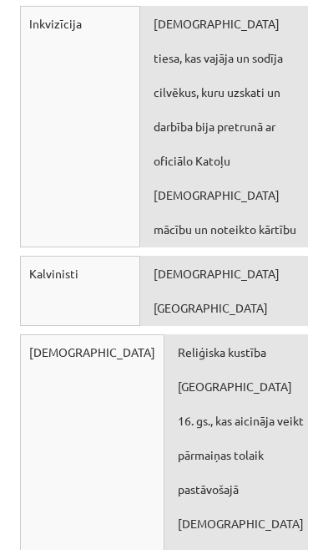
scroll to position [3742, 0]
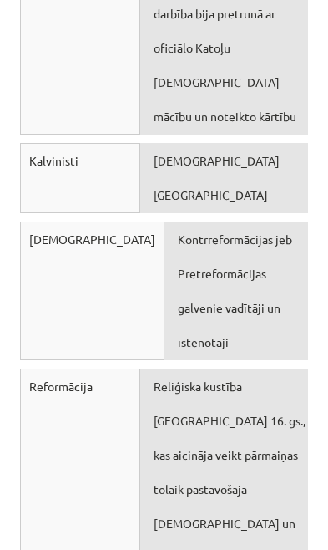
scroll to position [3854, 0]
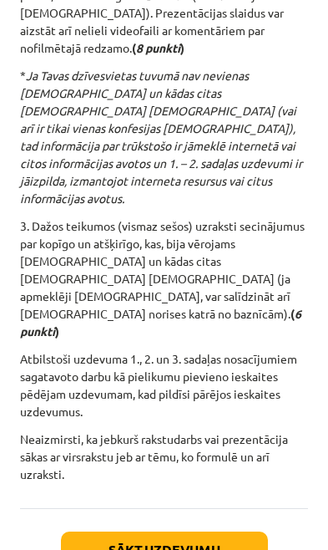
click at [125, 532] on button "Sākt uzdevumu" at bounding box center [164, 550] width 207 height 37
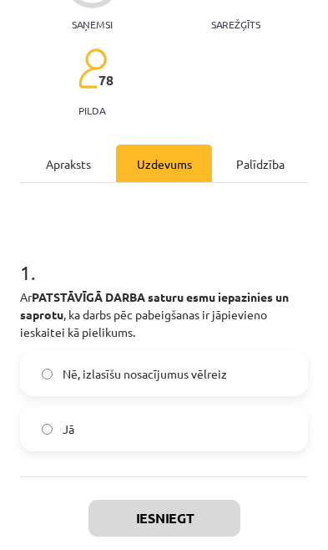
scroll to position [168, 0]
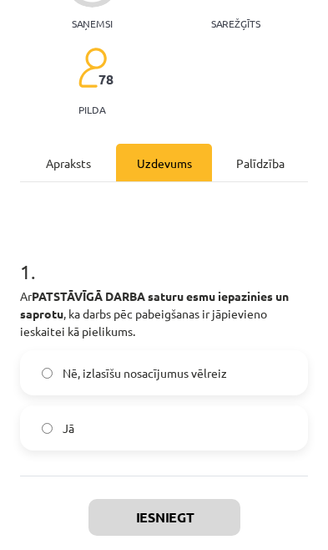
click at [197, 427] on label "Jā" at bounding box center [164, 428] width 285 height 42
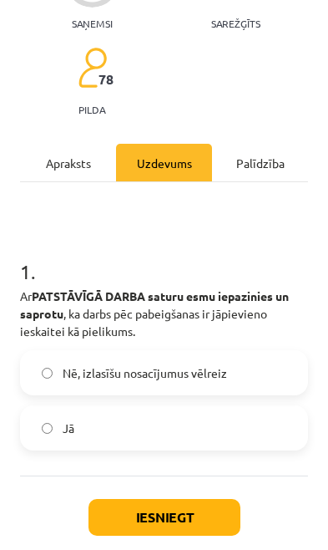
click at [192, 517] on button "Iesniegt" at bounding box center [165, 517] width 152 height 37
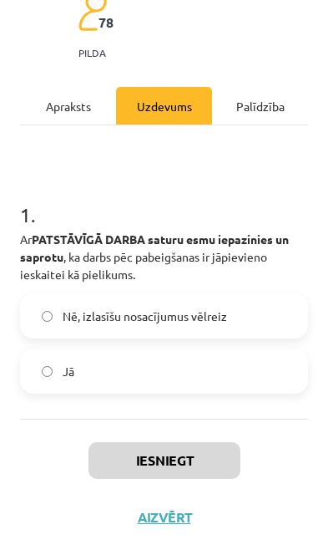
scroll to position [224, 0]
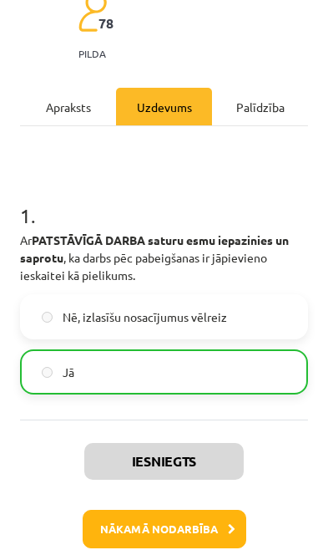
click at [176, 532] on button "Nākamā nodarbība" at bounding box center [165, 529] width 164 height 38
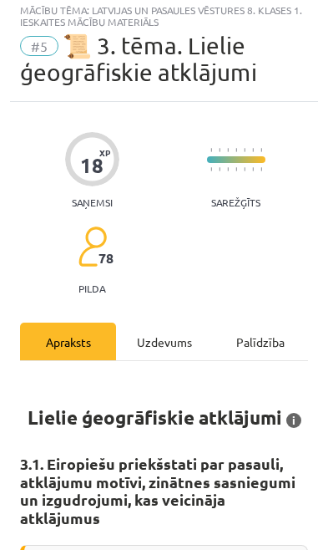
scroll to position [10, 0]
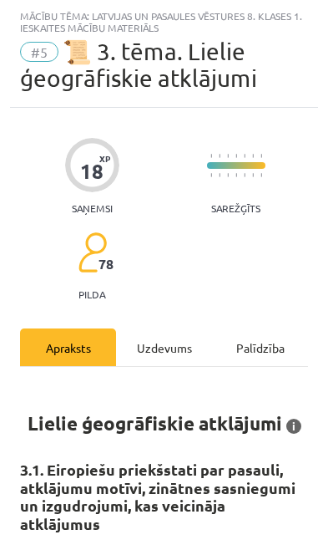
click at [186, 343] on div "Uzdevums" at bounding box center [164, 347] width 96 height 38
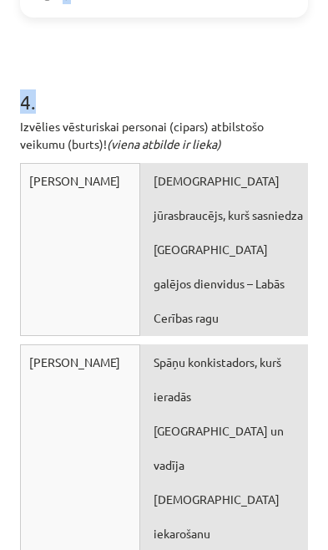
scroll to position [1239, 0]
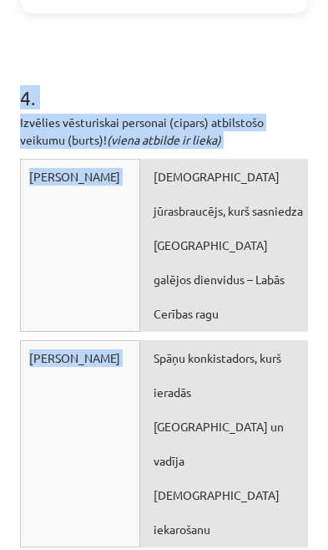
copy form "Ar „c” apzīmē to, kas bija Lielo ģeogrāfisko atklājumu cēloņi, bet ar „s” – to,…"
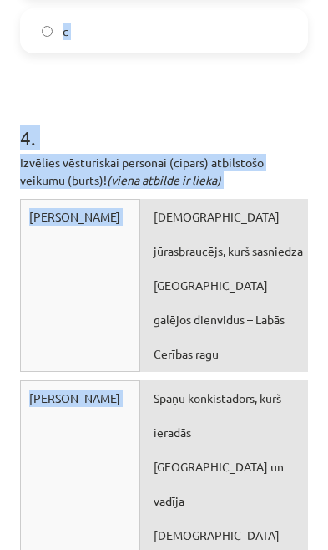
scroll to position [1195, 0]
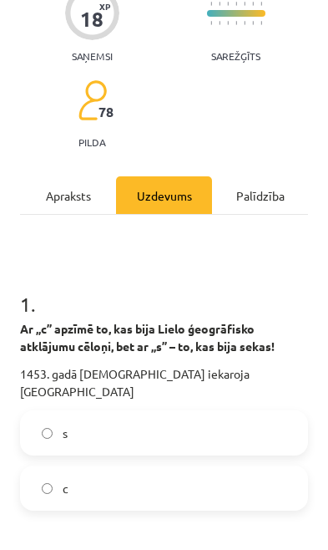
scroll to position [162, 0]
click at [198, 471] on label "c" at bounding box center [164, 488] width 285 height 42
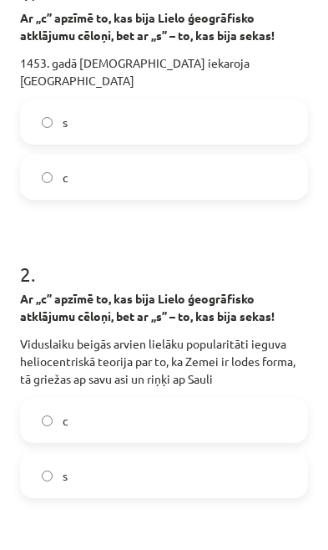
click at [225, 400] on label "c" at bounding box center [164, 421] width 285 height 42
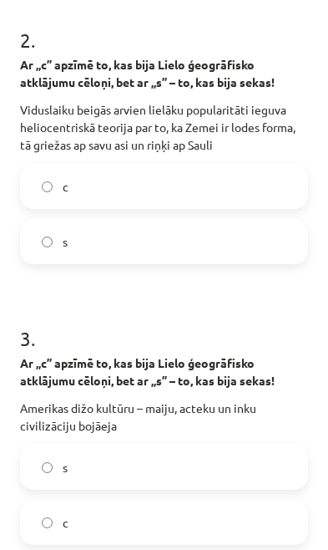
click at [194, 447] on label "s" at bounding box center [164, 467] width 285 height 42
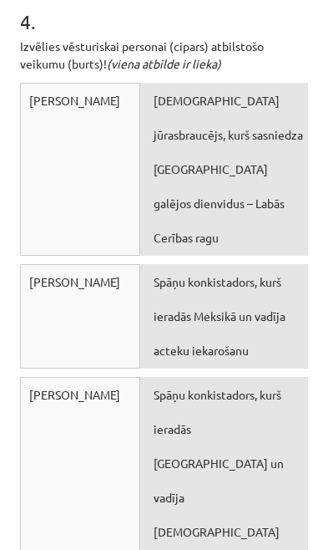
scroll to position [1315, 0]
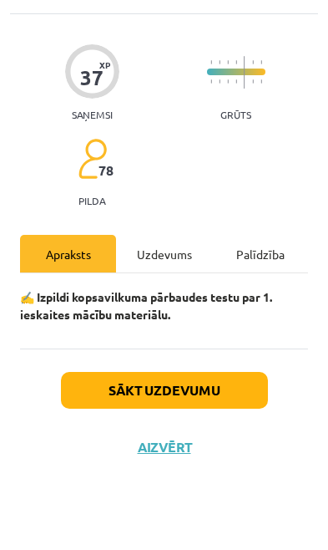
scroll to position [6, 0]
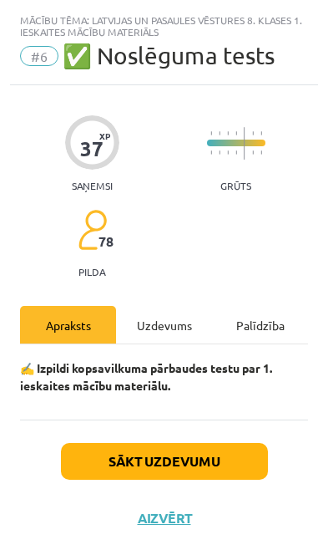
click at [176, 330] on div "Uzdevums" at bounding box center [164, 325] width 96 height 38
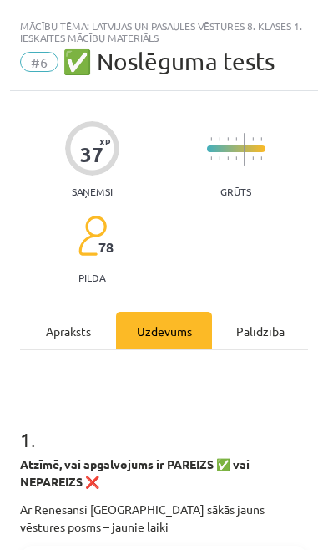
scroll to position [0, 0]
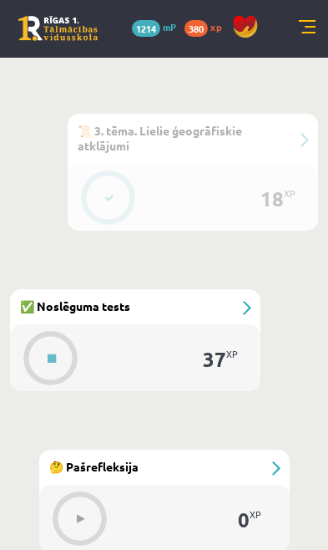
scroll to position [1353, 0]
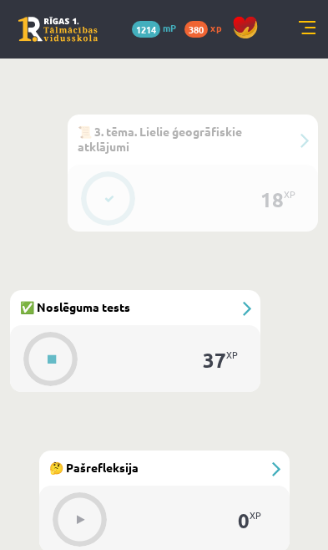
click at [58, 364] on button at bounding box center [52, 359] width 38 height 38
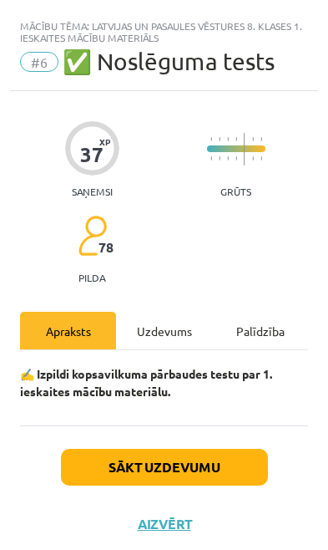
click at [181, 332] on div "Uzdevums" at bounding box center [164, 331] width 96 height 38
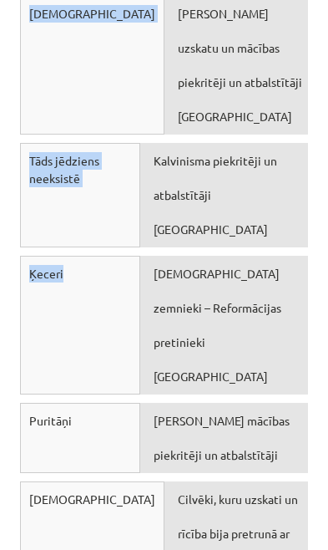
scroll to position [5420, 0]
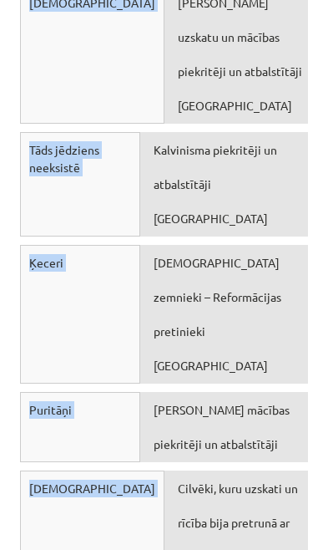
copy form "1 . Atzīmē, vai apgalvojums ir PAREIZS ✅ vai NEPAREIZS ❌ Ar Renesansi Eiropā sā…"
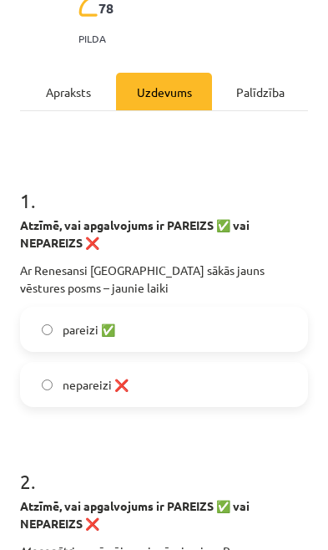
click at [235, 326] on label "pareizi ✅" at bounding box center [164, 329] width 285 height 42
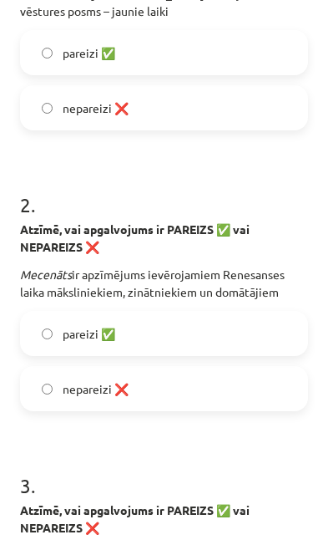
scroll to position [516, 0]
click at [235, 334] on label "pareizi ✅" at bounding box center [164, 334] width 285 height 42
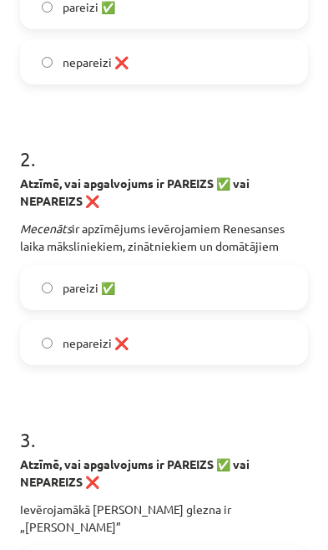
scroll to position [562, 0]
click at [229, 354] on label "nepareizi ❌" at bounding box center [164, 343] width 285 height 42
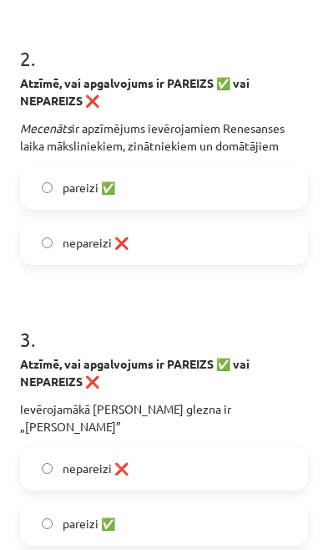
click at [167, 508] on label "pareizi ✅" at bounding box center [164, 523] width 285 height 42
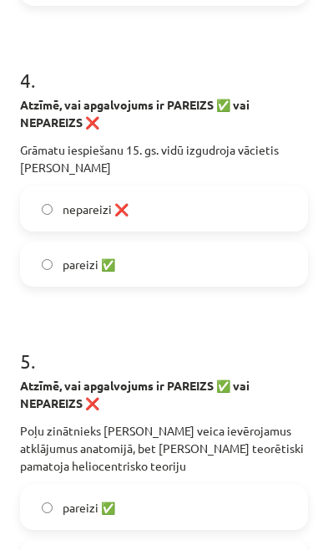
scroll to position [1202, 0]
click at [237, 246] on label "pareizi ✅" at bounding box center [164, 264] width 285 height 42
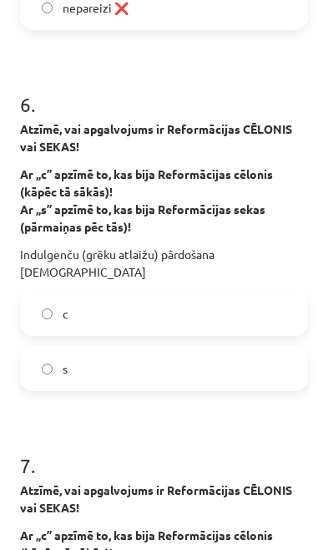
scroll to position [1757, 0]
click at [258, 293] on label "c" at bounding box center [164, 314] width 285 height 42
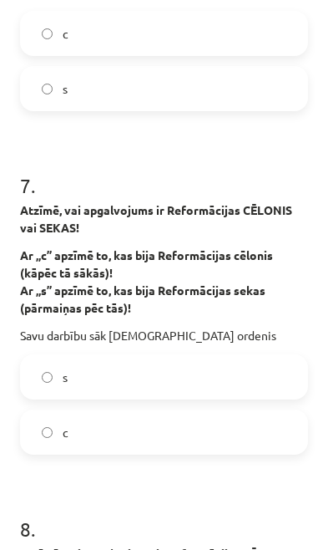
scroll to position [2039, 0]
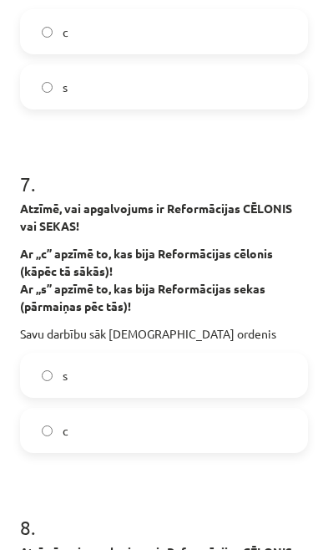
click at [236, 354] on label "s" at bounding box center [164, 375] width 285 height 42
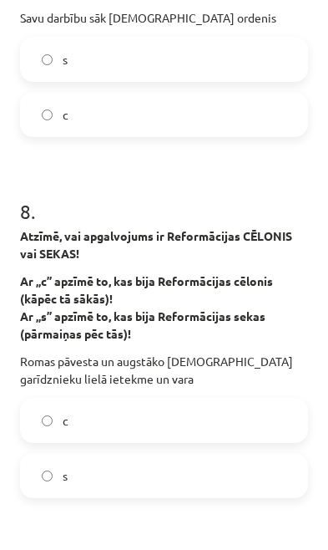
click at [227, 400] on label "c" at bounding box center [164, 421] width 285 height 42
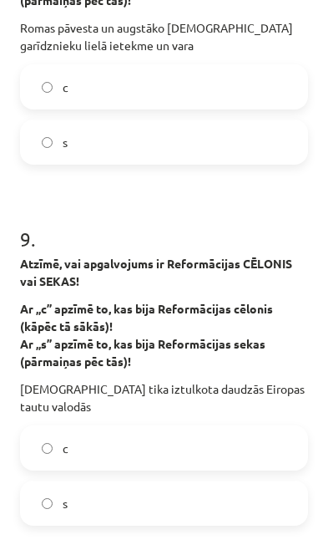
click at [203, 482] on label "s" at bounding box center [164, 503] width 285 height 42
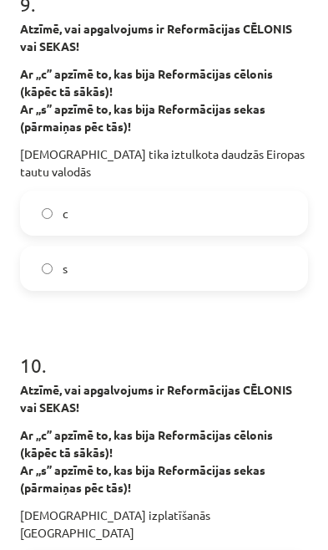
scroll to position [2924, 0]
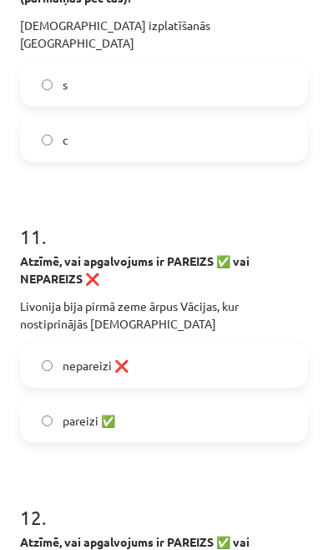
scroll to position [3432, 0]
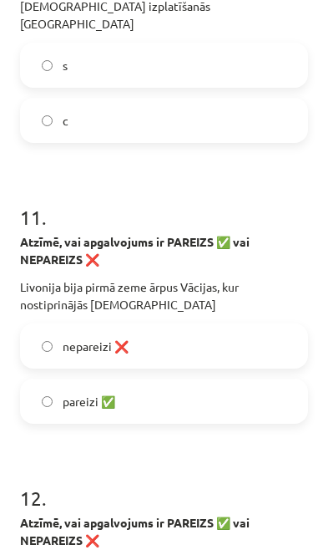
click at [218, 380] on label "pareizi ✅" at bounding box center [164, 401] width 285 height 42
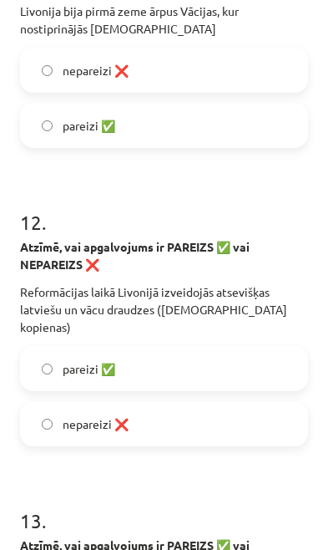
click at [235, 348] on label "pareizi ✅" at bounding box center [164, 369] width 285 height 42
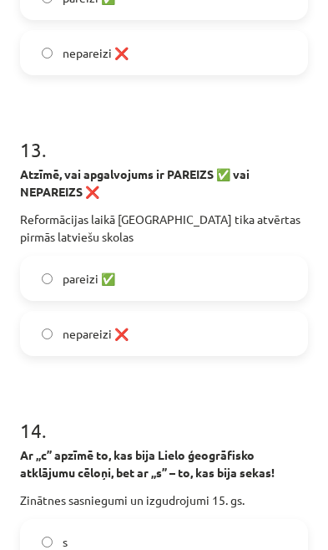
click at [242, 257] on label "pareizi ✅" at bounding box center [164, 278] width 285 height 42
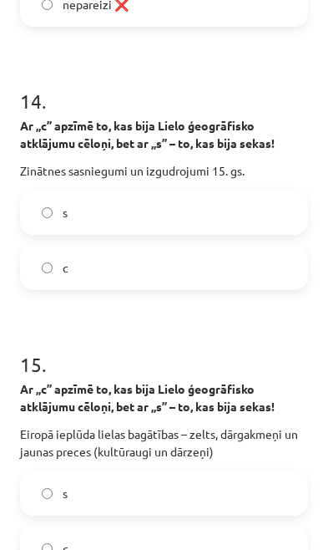
scroll to position [4408, 0]
click at [216, 247] on label "c" at bounding box center [164, 268] width 285 height 42
click at [170, 527] on label "c" at bounding box center [164, 548] width 285 height 42
click at [191, 472] on label "s" at bounding box center [164, 493] width 285 height 42
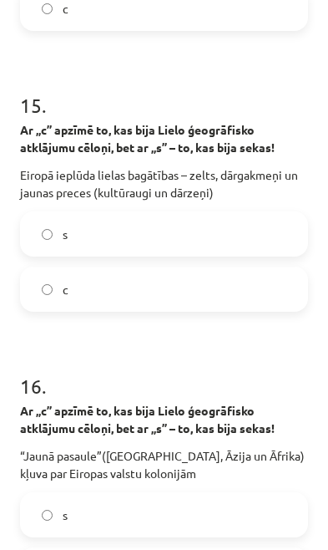
click at [172, 494] on label "s" at bounding box center [164, 515] width 285 height 42
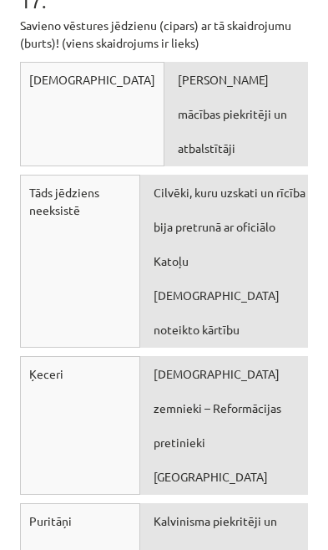
scroll to position [5344, 0]
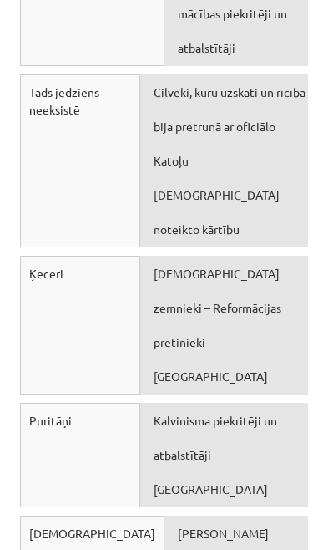
scroll to position [5443, 0]
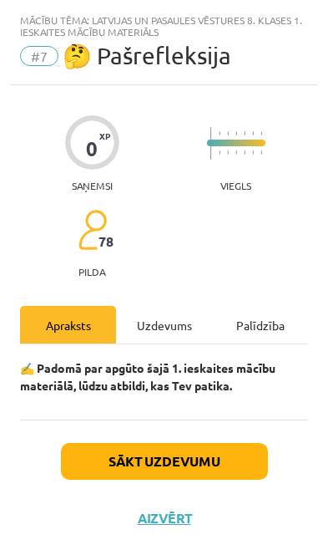
click at [186, 336] on div "Uzdevums" at bounding box center [164, 325] width 96 height 38
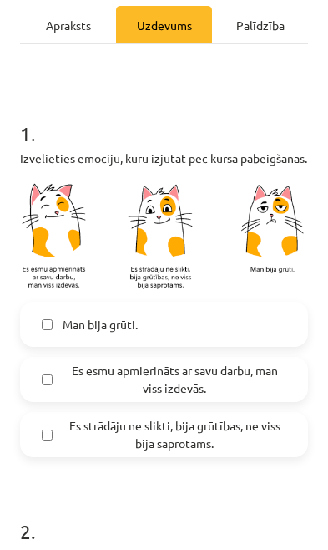
scroll to position [308, 0]
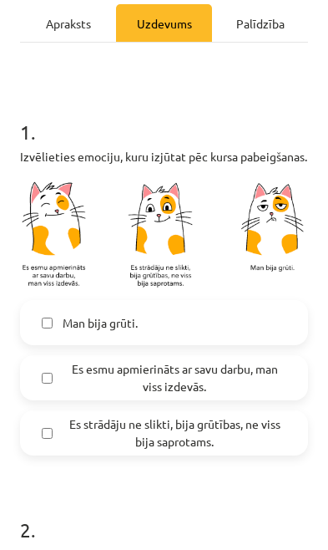
click at [223, 370] on span "Es esmu apmierināts ar savu darbu, man viss izdevās." at bounding box center [175, 377] width 224 height 35
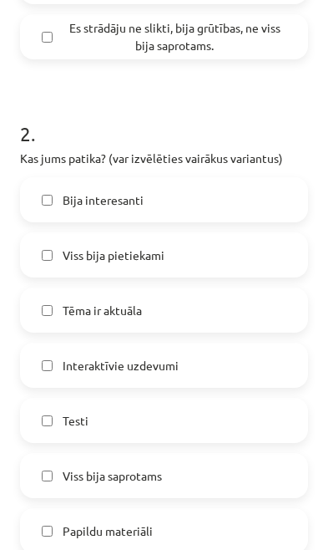
click at [212, 429] on label "Testi" at bounding box center [164, 421] width 285 height 42
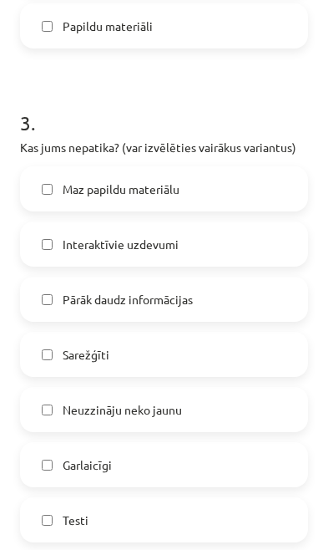
click at [222, 401] on label "Neuzzināju neko jaunu" at bounding box center [164, 410] width 285 height 42
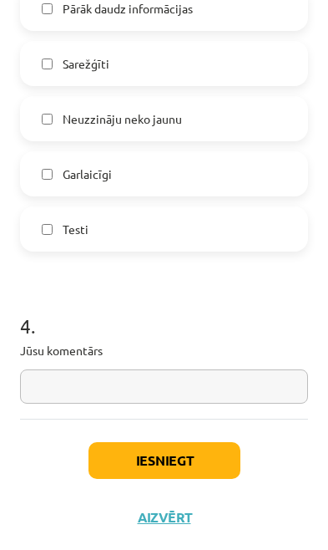
scroll to position [1499, 0]
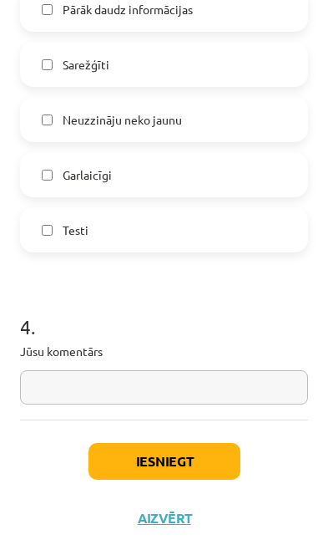
click at [194, 452] on button "Iesniegt" at bounding box center [165, 461] width 152 height 37
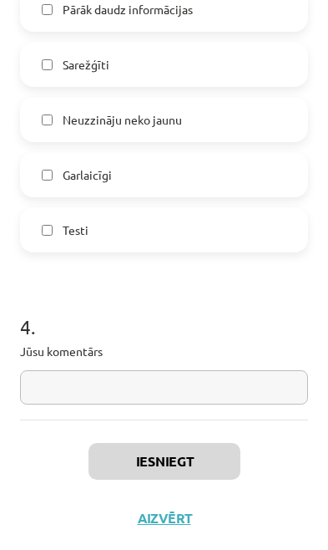
click at [320, 282] on div "Mācību tēma: Latvijas un pasaules vēstures 8. klases 1. ieskaites mācību materi…" at bounding box center [164, 275] width 328 height 550
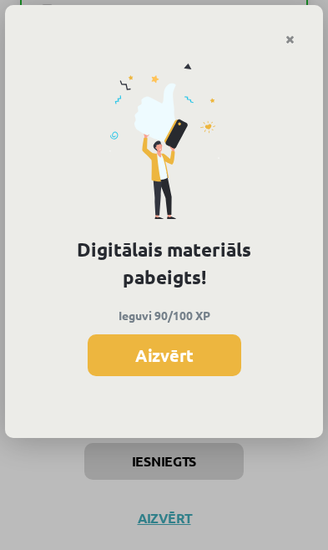
scroll to position [1301, 0]
click at [208, 350] on button "Aizvērt" at bounding box center [165, 355] width 154 height 42
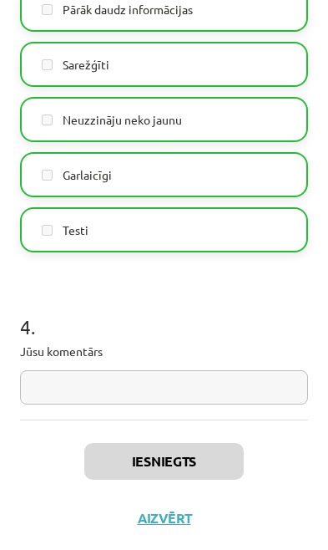
click at [176, 511] on button "Aizvērt" at bounding box center [165, 518] width 64 height 17
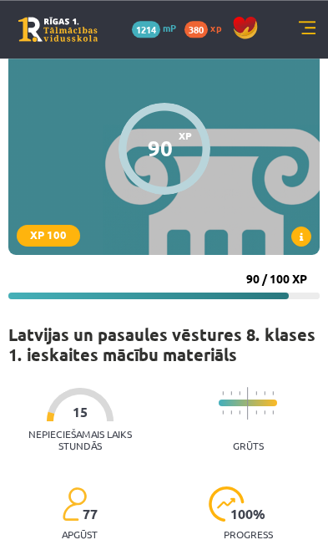
scroll to position [0, 0]
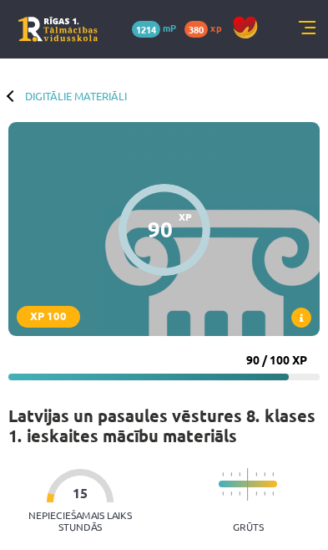
click at [300, 34] on link at bounding box center [307, 29] width 17 height 17
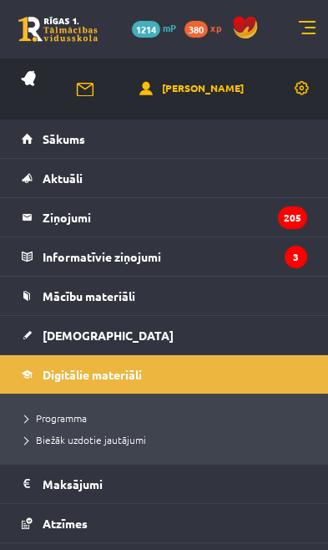
click at [196, 341] on link "[DEMOGRAPHIC_DATA]" at bounding box center [165, 335] width 286 height 38
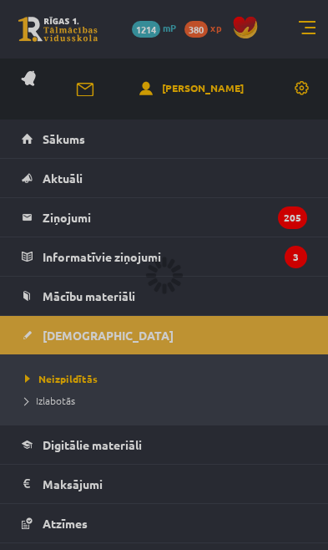
click at [232, 384] on div at bounding box center [164, 275] width 328 height 550
